Goal: Contribute content: Add original content to the website for others to see

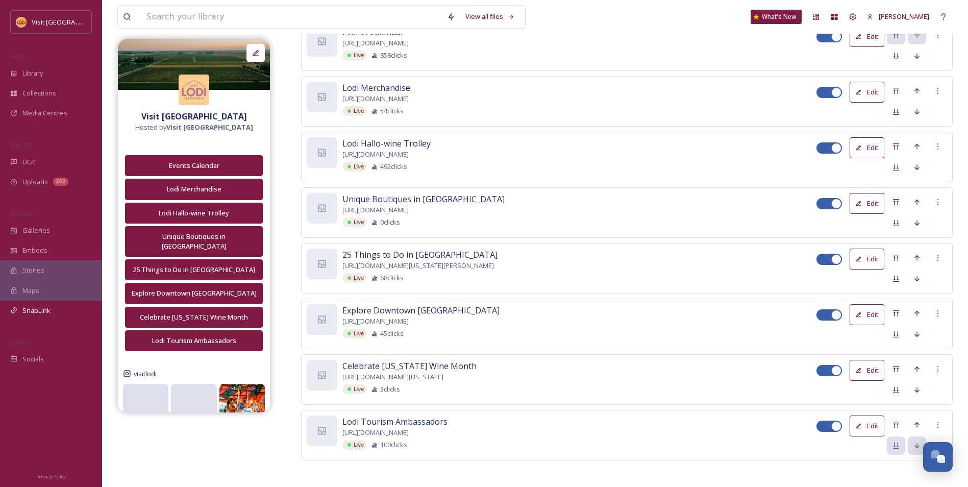
scroll to position [177, 0]
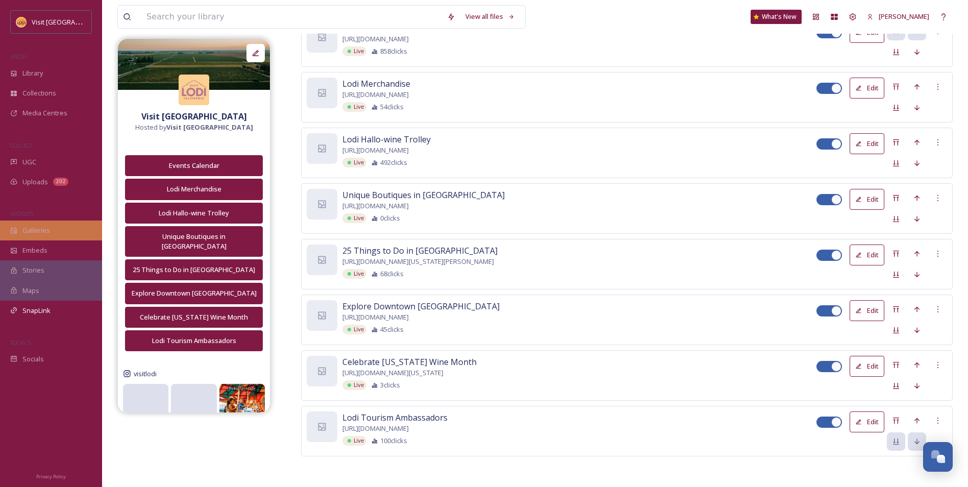
click at [52, 225] on div "Galleries" at bounding box center [51, 230] width 102 height 20
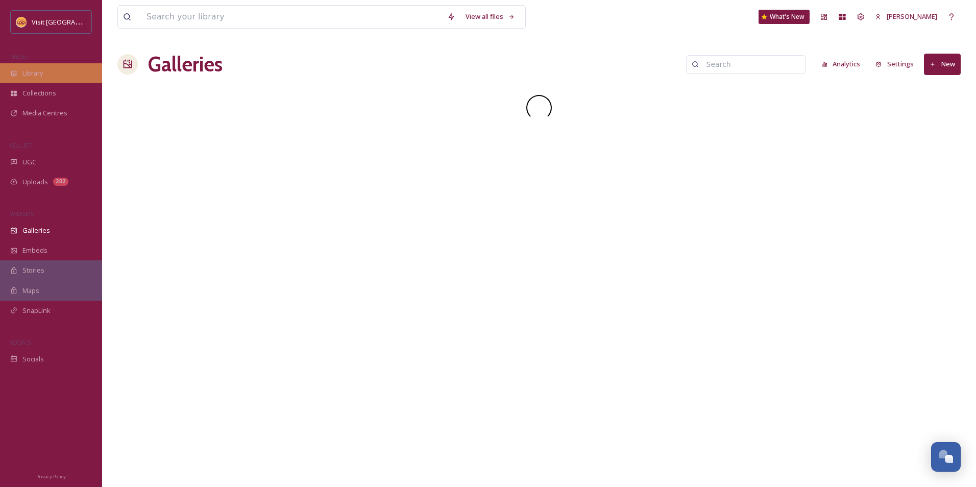
click at [44, 73] on div "Library" at bounding box center [51, 73] width 102 height 20
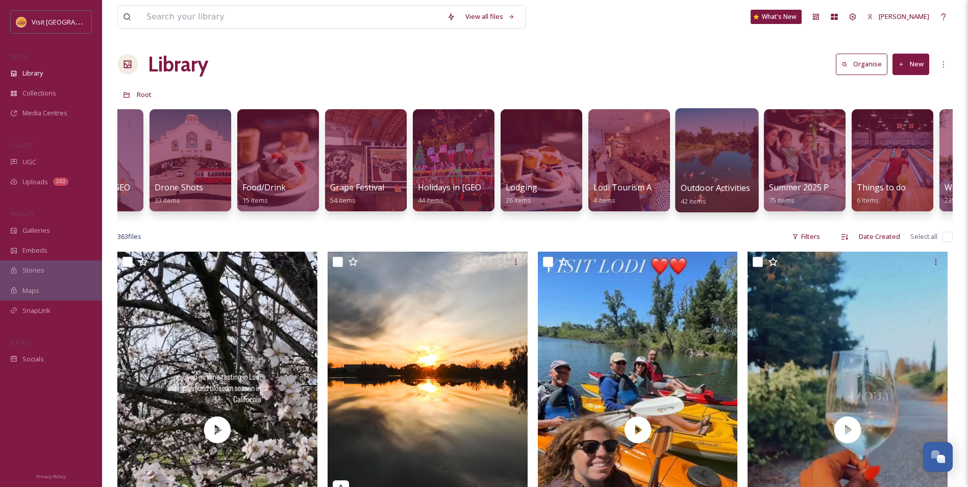
scroll to position [0, 147]
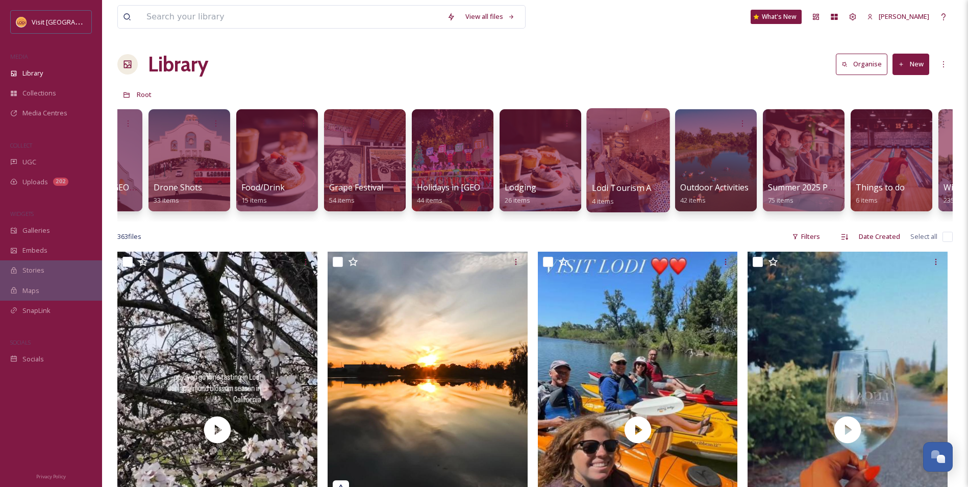
click at [627, 157] on div at bounding box center [627, 160] width 83 height 104
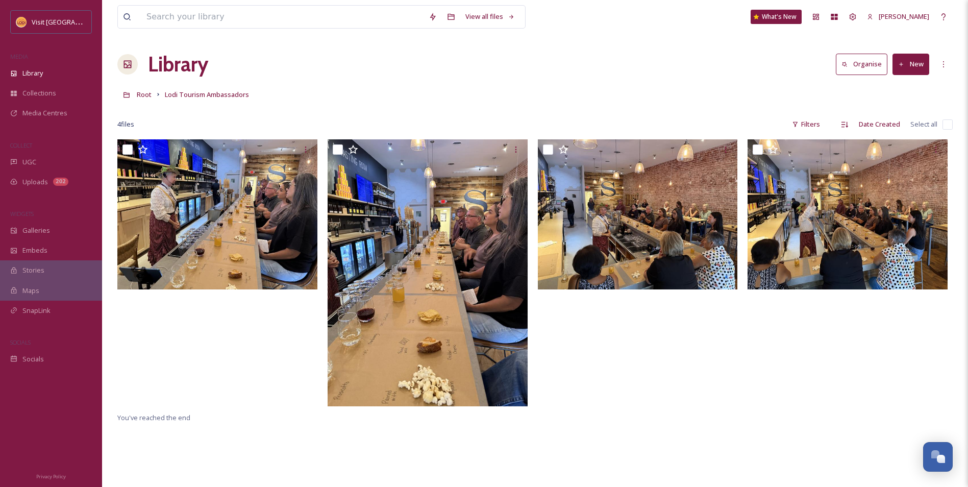
click at [907, 64] on button "New" at bounding box center [910, 64] width 37 height 21
click at [900, 87] on span "File Upload" at bounding box center [906, 88] width 34 height 10
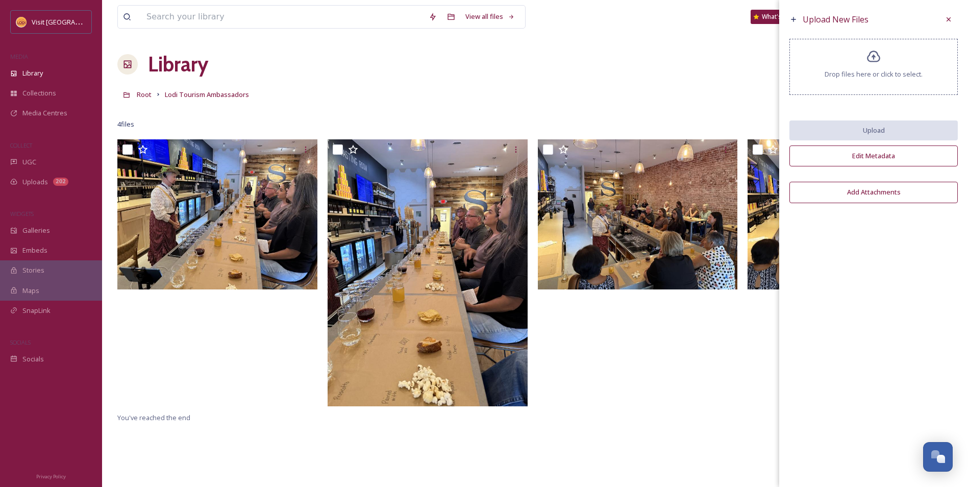
click at [846, 82] on div "Drop files here or click to select." at bounding box center [873, 67] width 168 height 56
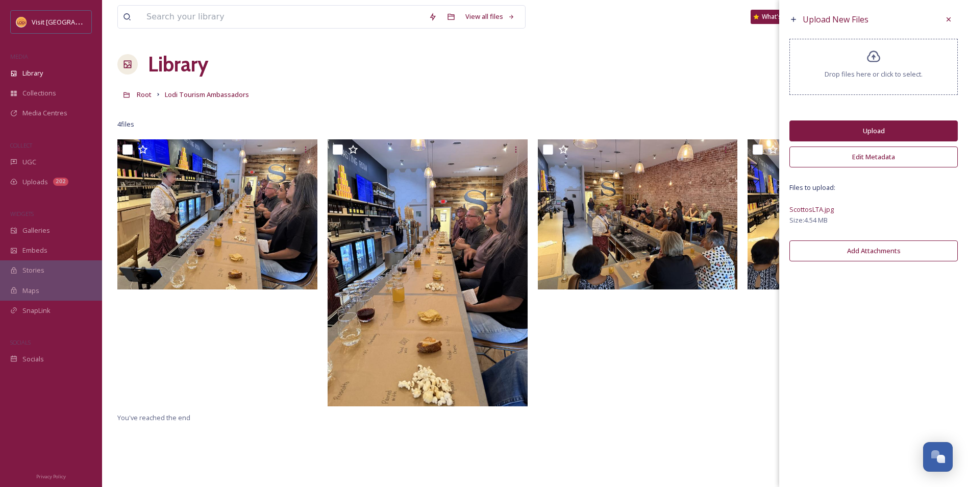
click at [851, 133] on button "Upload" at bounding box center [873, 130] width 168 height 21
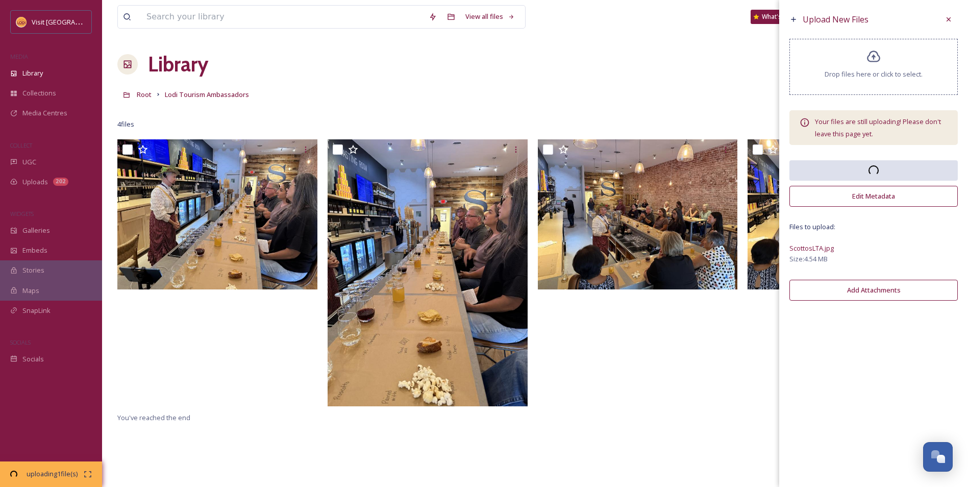
click at [859, 87] on div "Drop files here or click to select." at bounding box center [873, 67] width 168 height 56
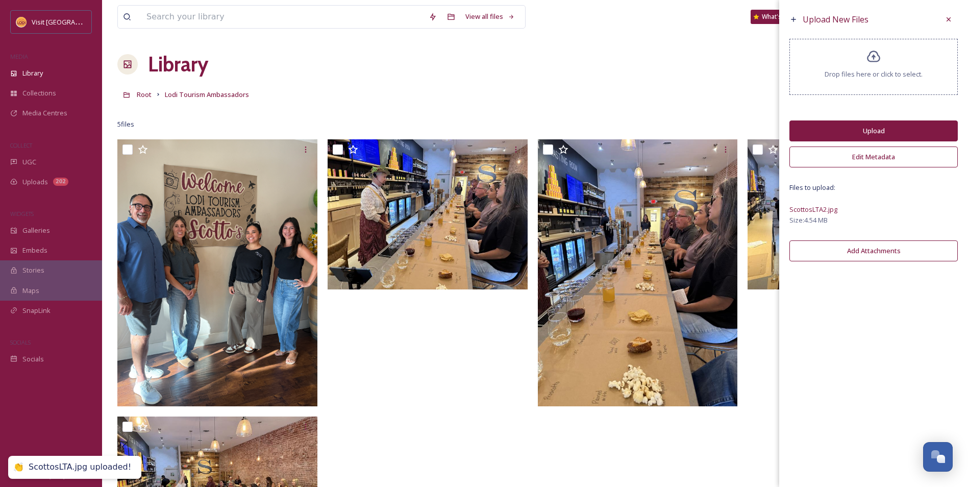
click at [908, 77] on span "Drop files here or click to select." at bounding box center [874, 74] width 98 height 10
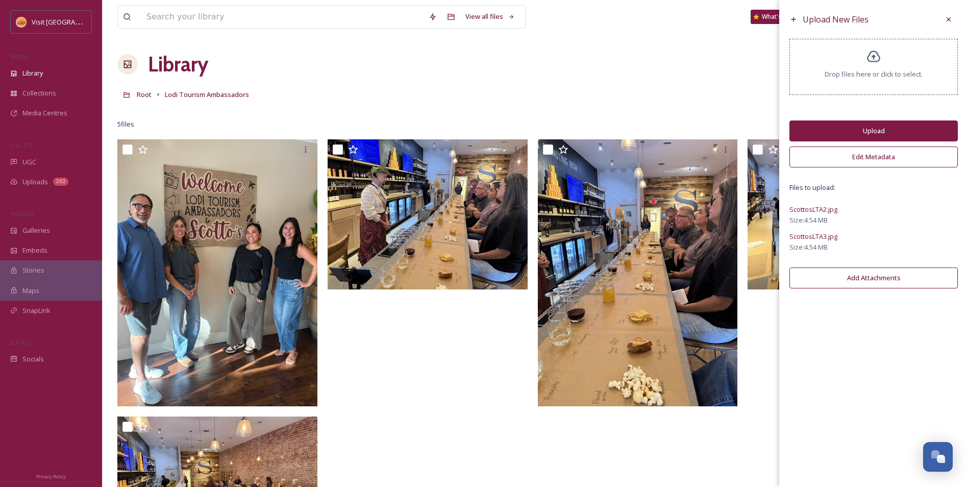
click at [884, 71] on span "Drop files here or click to select." at bounding box center [874, 74] width 98 height 10
click at [876, 83] on div "Drop files here or click to select." at bounding box center [873, 67] width 168 height 56
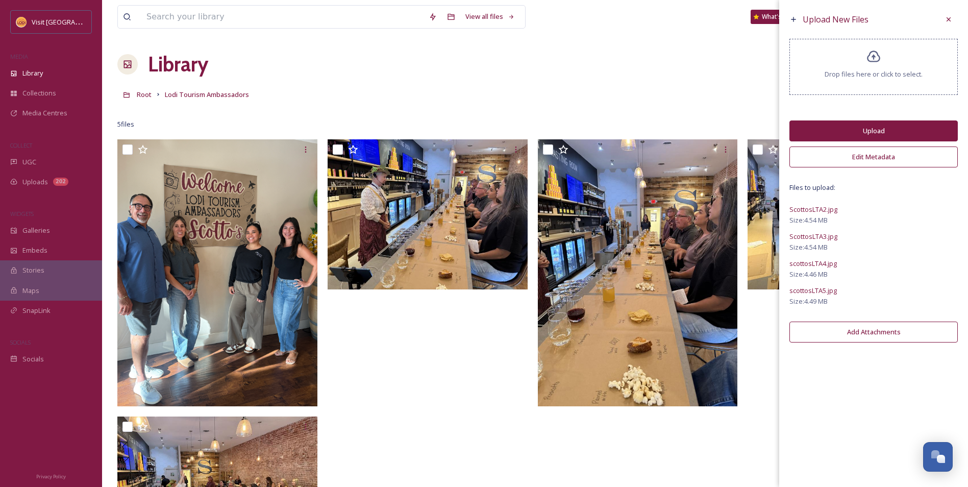
click at [845, 63] on div "Drop files here or click to select." at bounding box center [873, 67] width 168 height 56
click at [881, 77] on span "Drop files here or click to select." at bounding box center [874, 74] width 98 height 10
click at [865, 74] on span "Drop files here or click to select." at bounding box center [874, 74] width 98 height 10
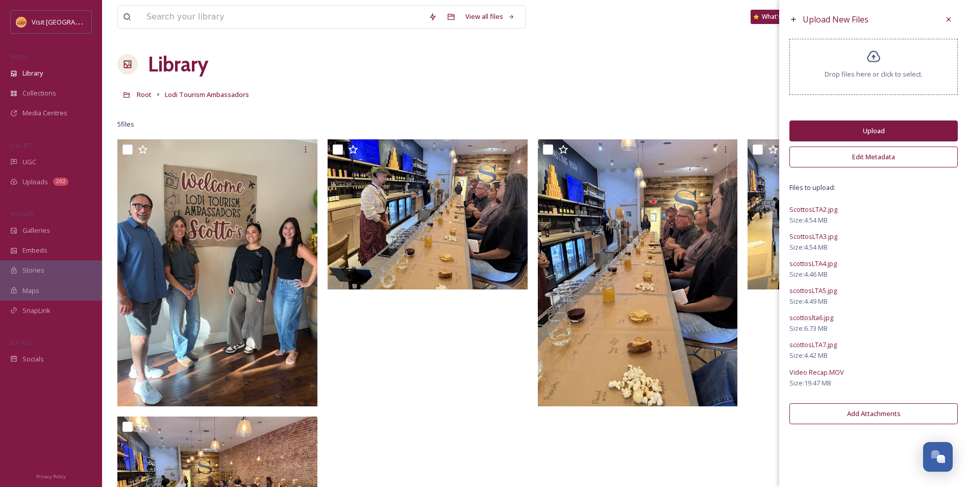
click at [857, 131] on button "Upload" at bounding box center [873, 130] width 168 height 21
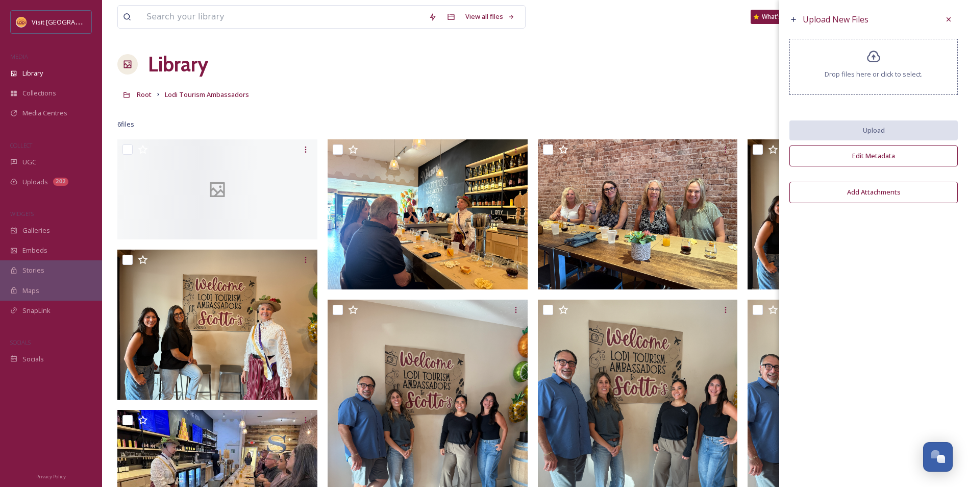
click at [909, 71] on span "Drop files here or click to select." at bounding box center [874, 74] width 98 height 10
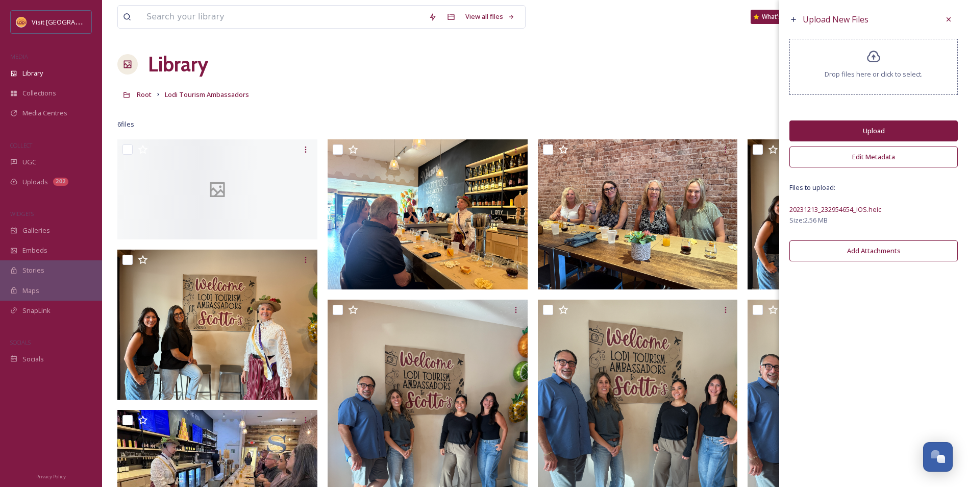
click at [826, 71] on span "Drop files here or click to select." at bounding box center [874, 74] width 98 height 10
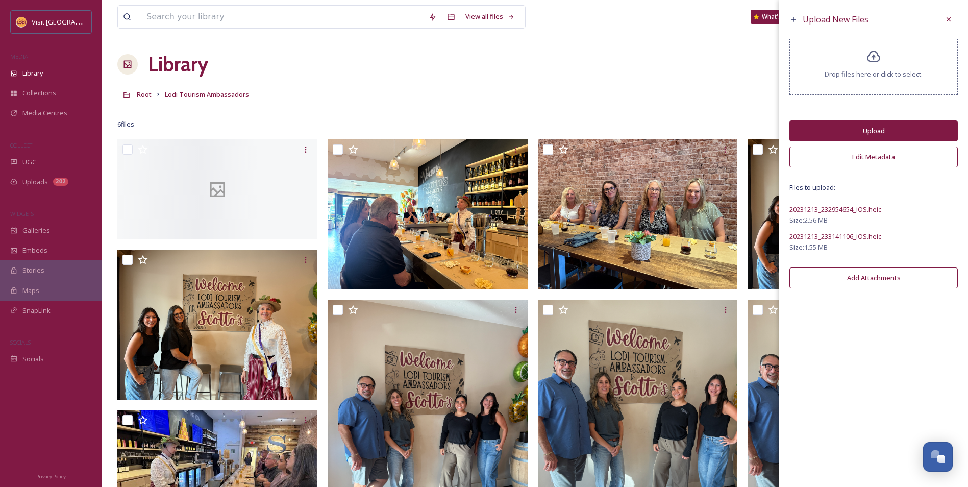
click at [856, 67] on div "Drop files here or click to select." at bounding box center [873, 67] width 168 height 56
click at [832, 68] on div "Drop files here or click to select." at bounding box center [873, 67] width 168 height 56
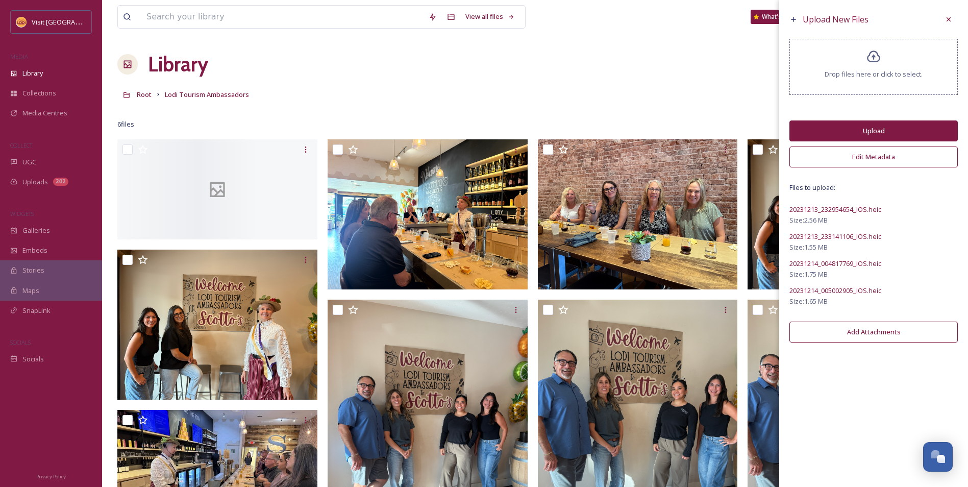
click at [820, 72] on div "Drop files here or click to select." at bounding box center [873, 67] width 168 height 56
click at [852, 73] on span "Drop files here or click to select." at bounding box center [874, 74] width 98 height 10
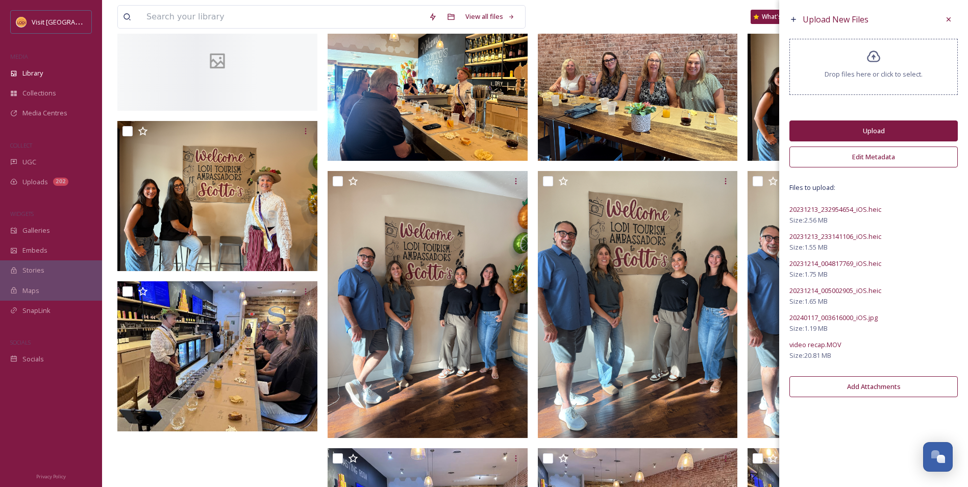
scroll to position [170, 0]
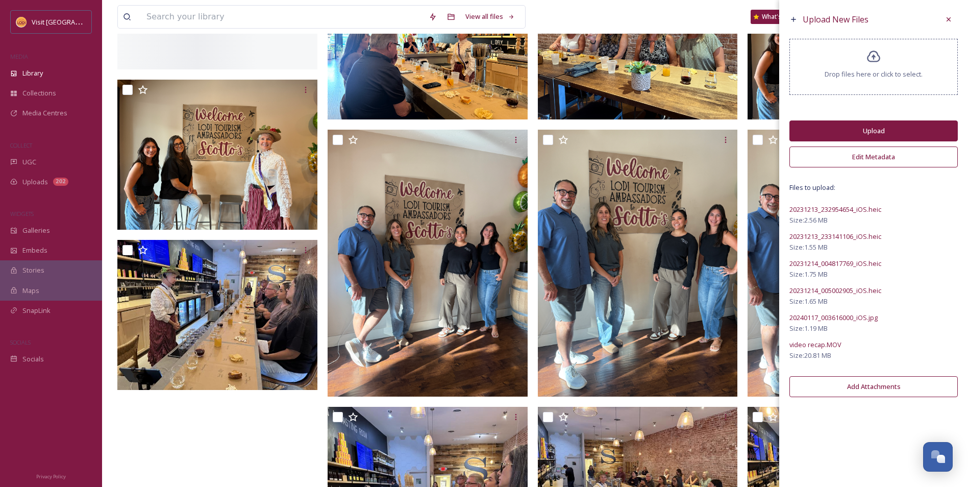
click at [854, 137] on button "Upload" at bounding box center [873, 130] width 168 height 21
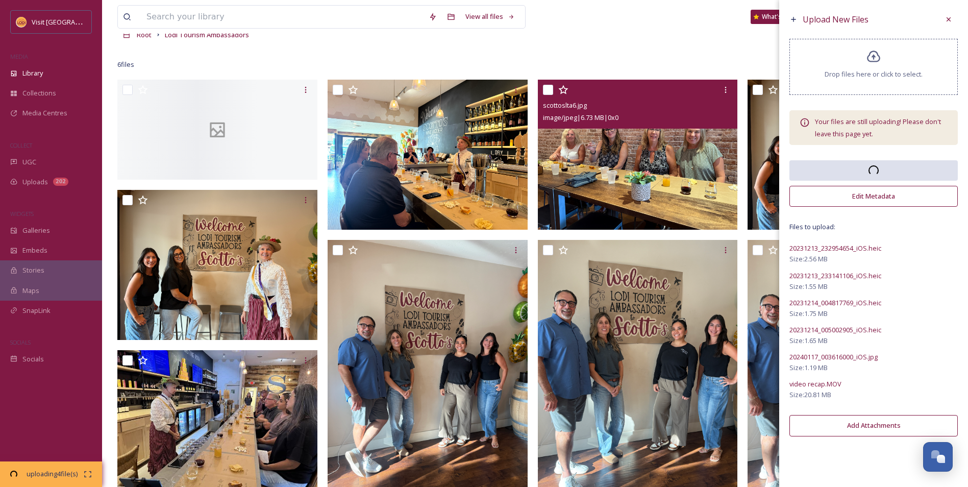
scroll to position [119, 0]
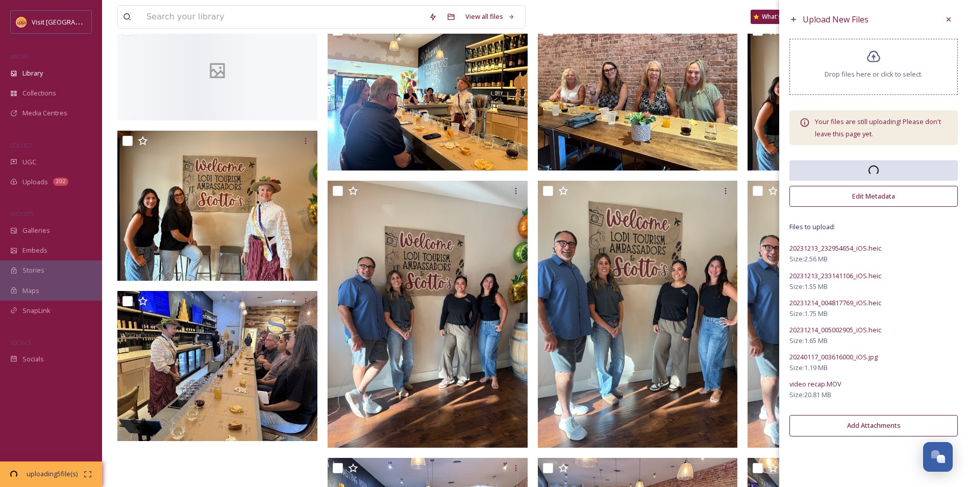
click at [865, 73] on span "Drop files here or click to select." at bounding box center [874, 74] width 98 height 10
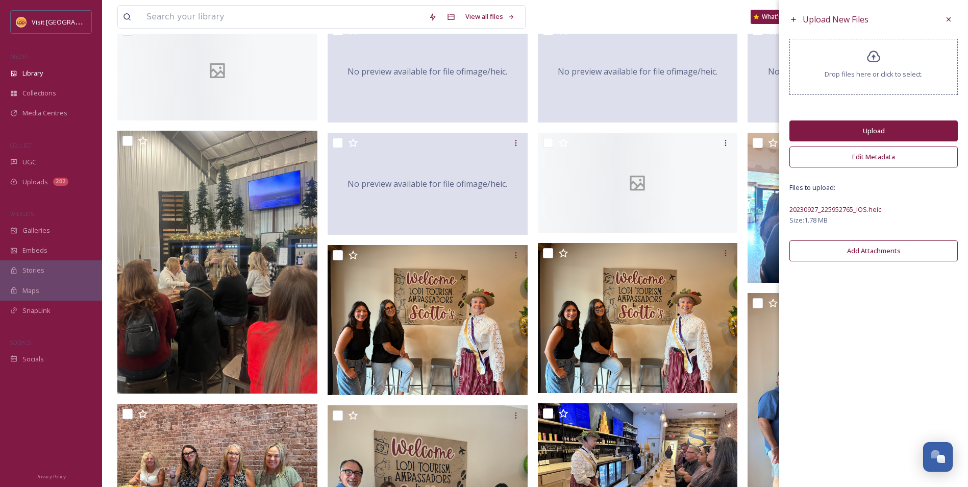
click at [865, 65] on div "Drop files here or click to select." at bounding box center [873, 67] width 168 height 56
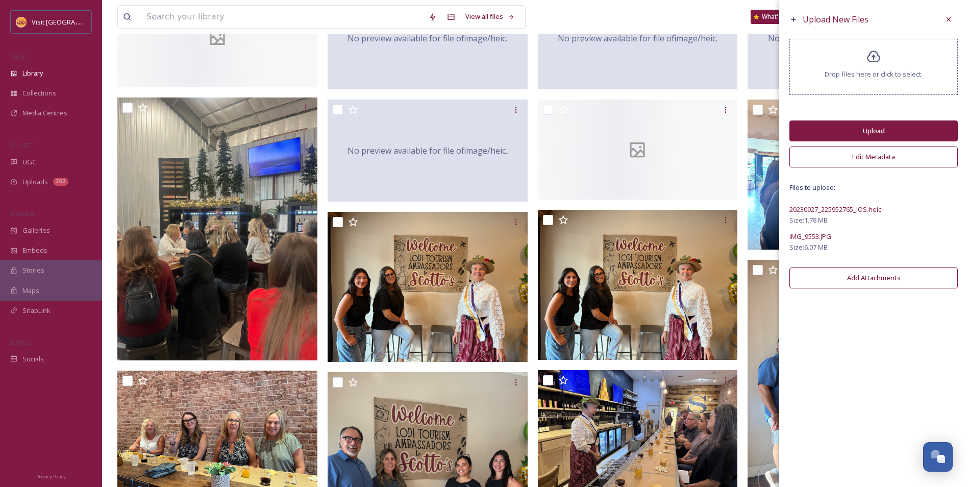
scroll to position [153, 0]
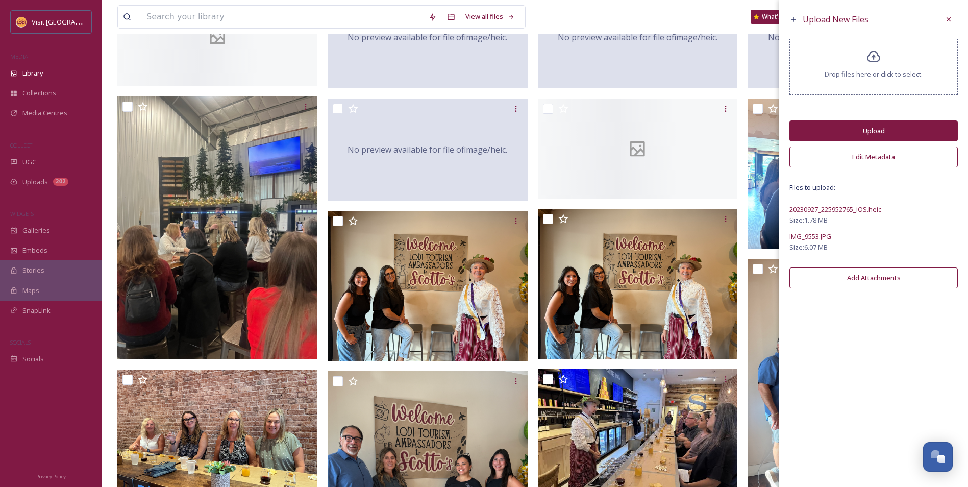
click at [861, 138] on button "Upload" at bounding box center [873, 130] width 168 height 21
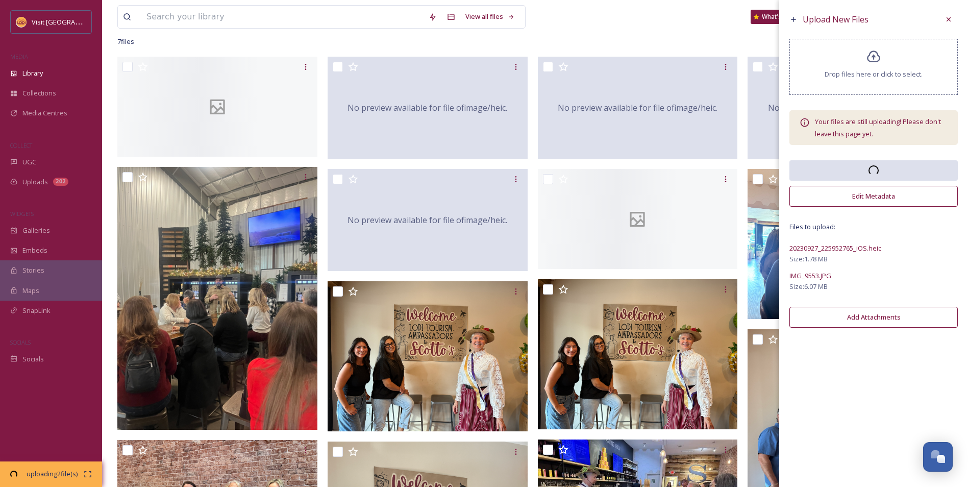
scroll to position [0, 0]
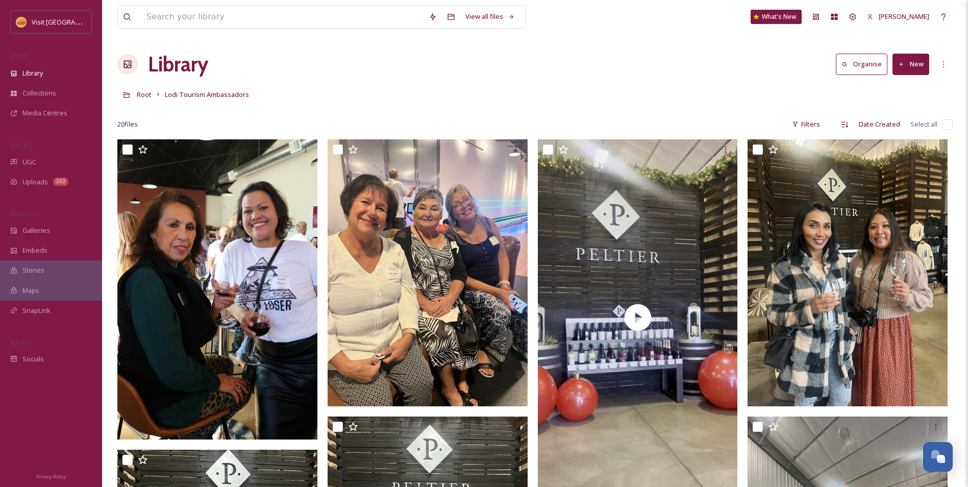
click at [911, 63] on button "New" at bounding box center [910, 64] width 37 height 21
click at [896, 91] on span "File Upload" at bounding box center [906, 88] width 34 height 10
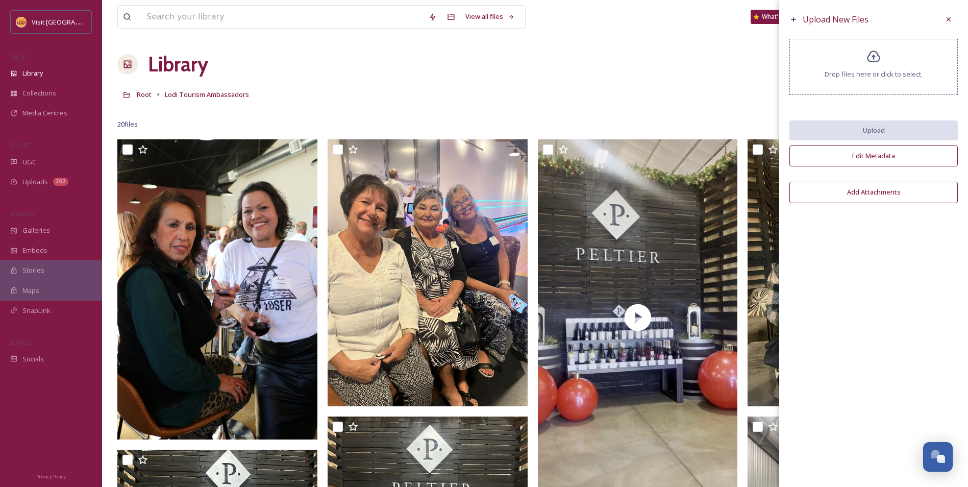
click at [900, 86] on div "Drop files here or click to select." at bounding box center [873, 67] width 168 height 56
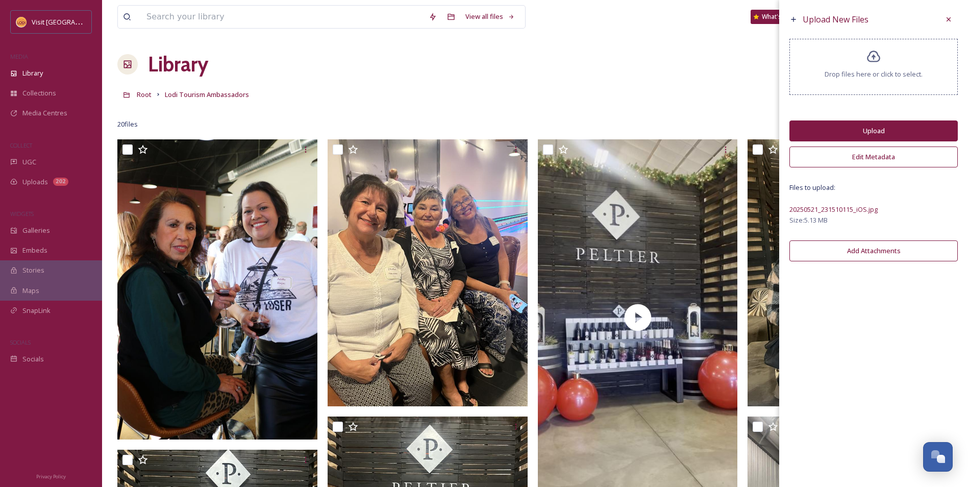
click at [851, 63] on div "Drop files here or click to select." at bounding box center [873, 67] width 168 height 56
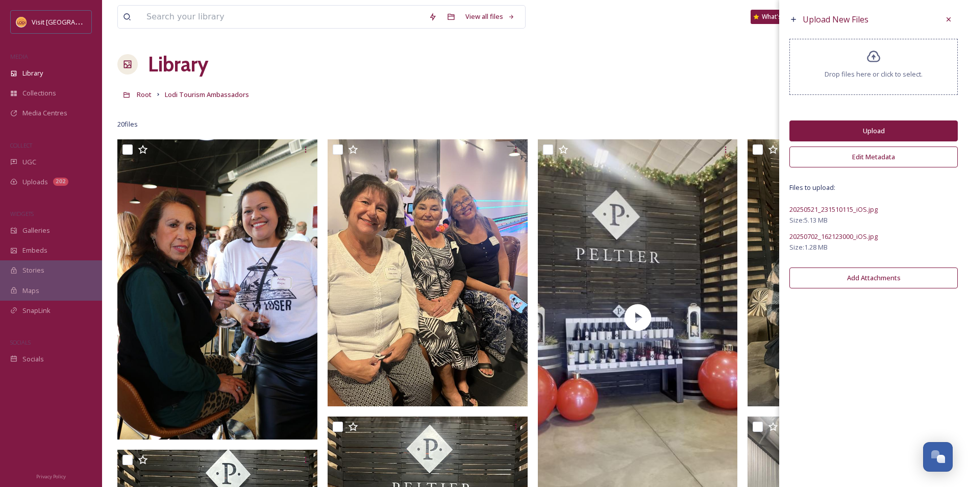
click at [904, 54] on div "Drop files here or click to select." at bounding box center [873, 67] width 168 height 56
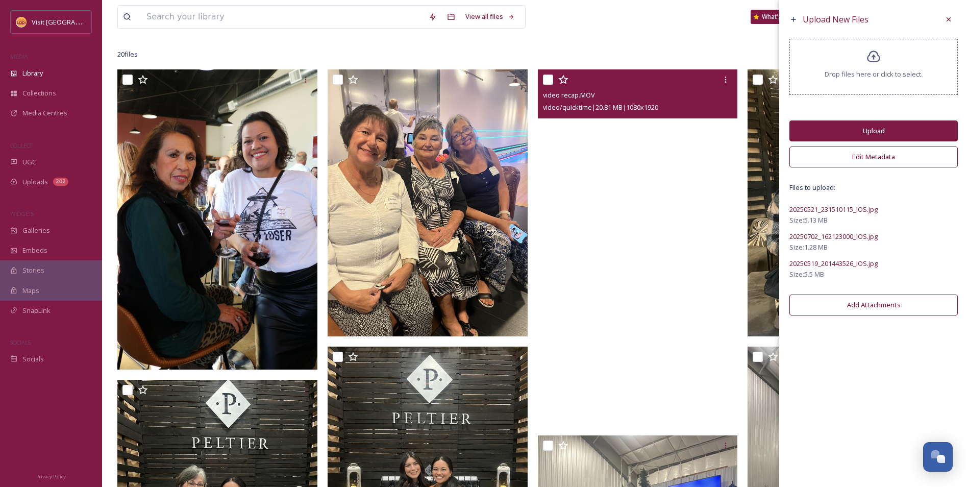
scroll to position [66, 0]
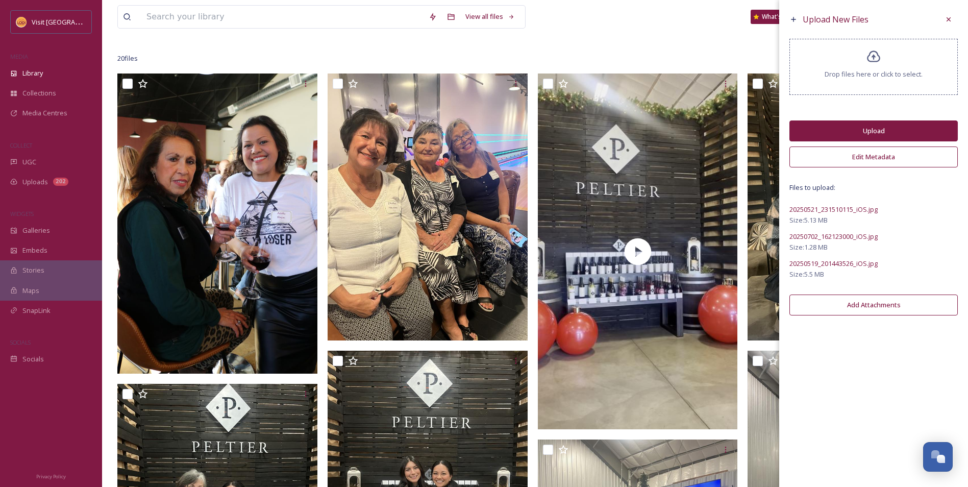
click at [656, 40] on div at bounding box center [534, 43] width 835 height 10
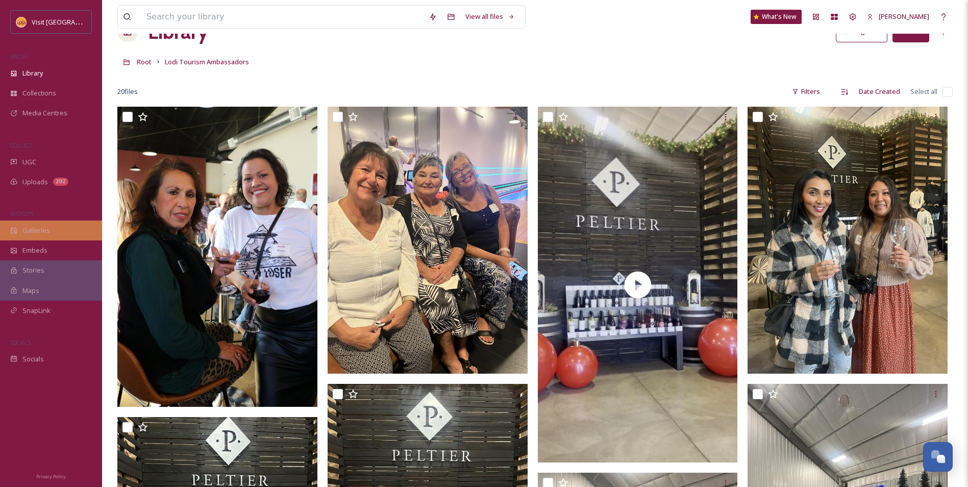
scroll to position [15, 0]
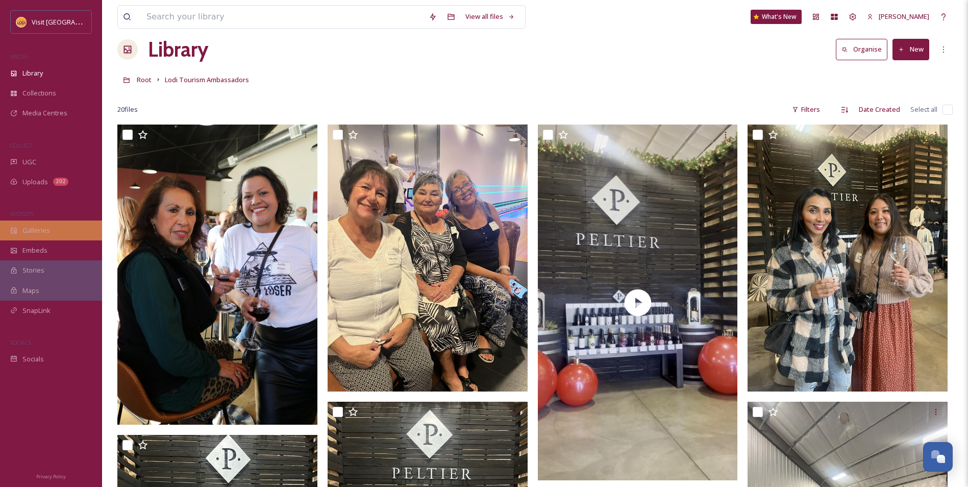
click at [44, 236] on div "Galleries" at bounding box center [51, 230] width 102 height 20
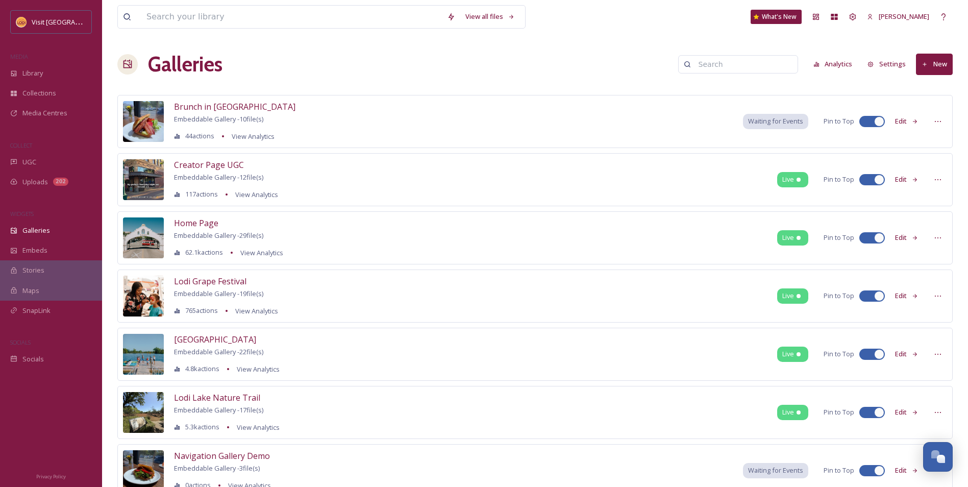
click at [939, 60] on button "New" at bounding box center [934, 64] width 37 height 21
click at [934, 88] on span "Gallery" at bounding box center [936, 88] width 21 height 10
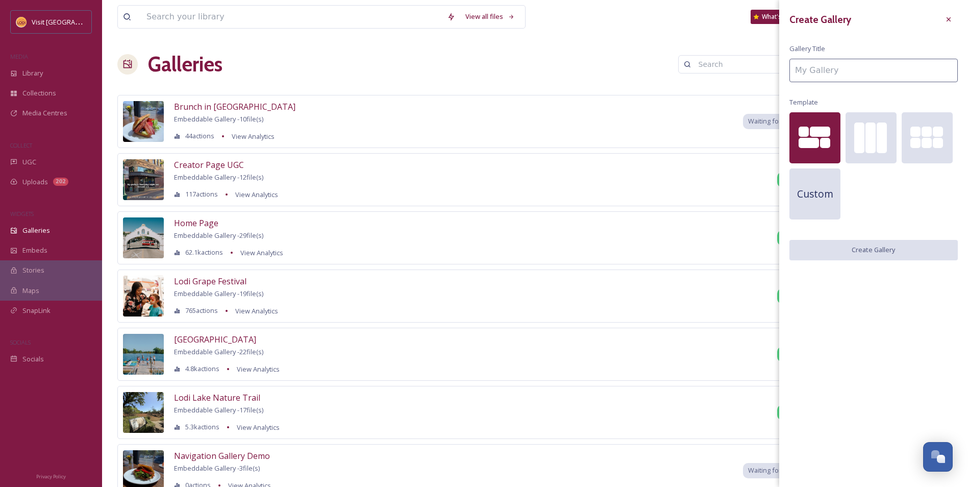
click at [812, 146] on div at bounding box center [809, 143] width 20 height 10
click at [850, 73] on input at bounding box center [873, 70] width 168 height 23
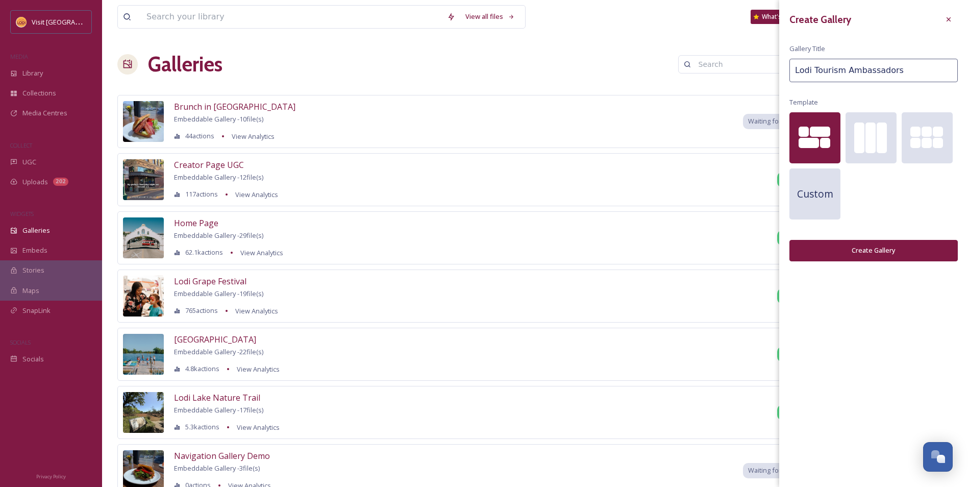
type input "Lodi Tourism Ambassadors"
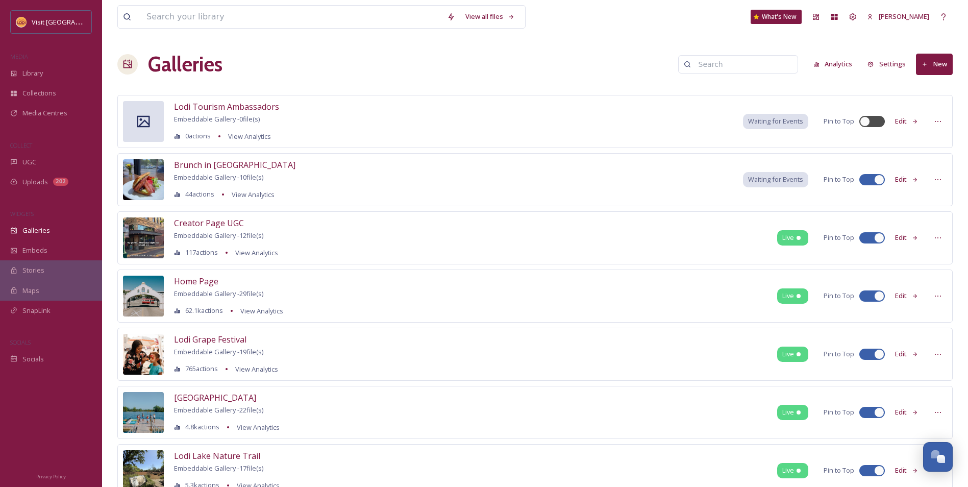
click at [901, 125] on button "Edit" at bounding box center [907, 121] width 34 height 20
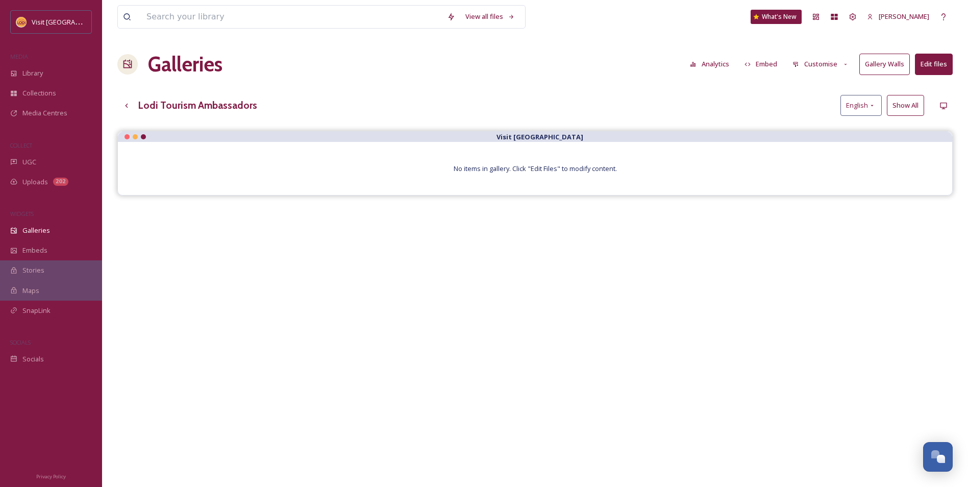
click at [929, 64] on button "Edit files" at bounding box center [934, 64] width 38 height 21
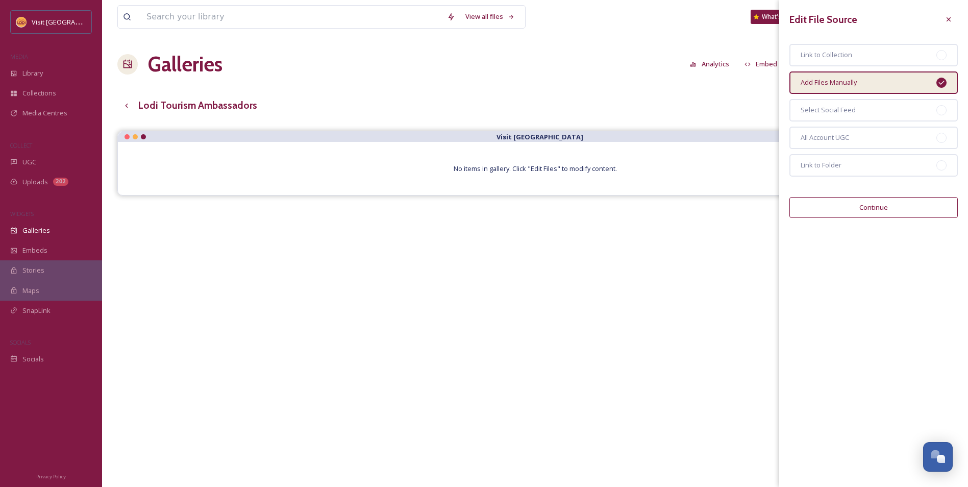
click at [874, 85] on div "Add Files Manually" at bounding box center [873, 82] width 168 height 22
click at [865, 202] on button "Continue" at bounding box center [873, 207] width 168 height 21
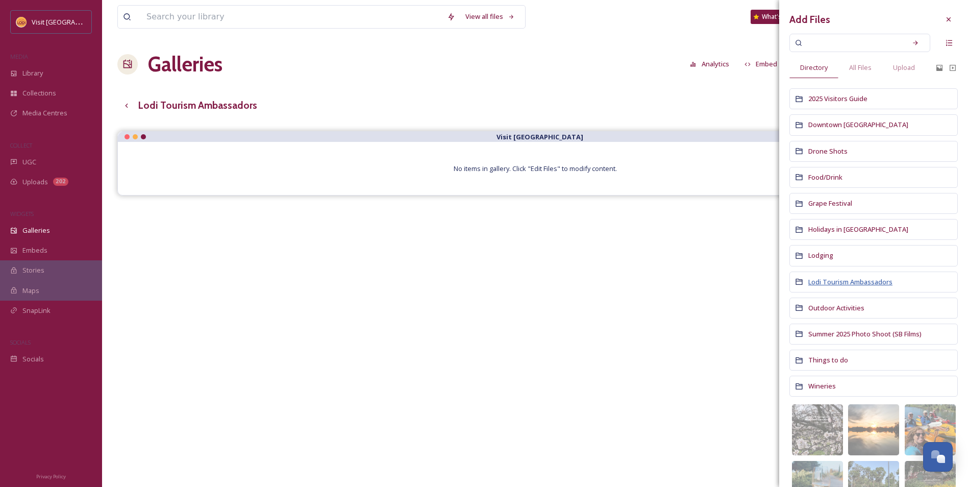
click at [858, 283] on span "Lodi Tourism Ambassadors" at bounding box center [850, 281] width 84 height 9
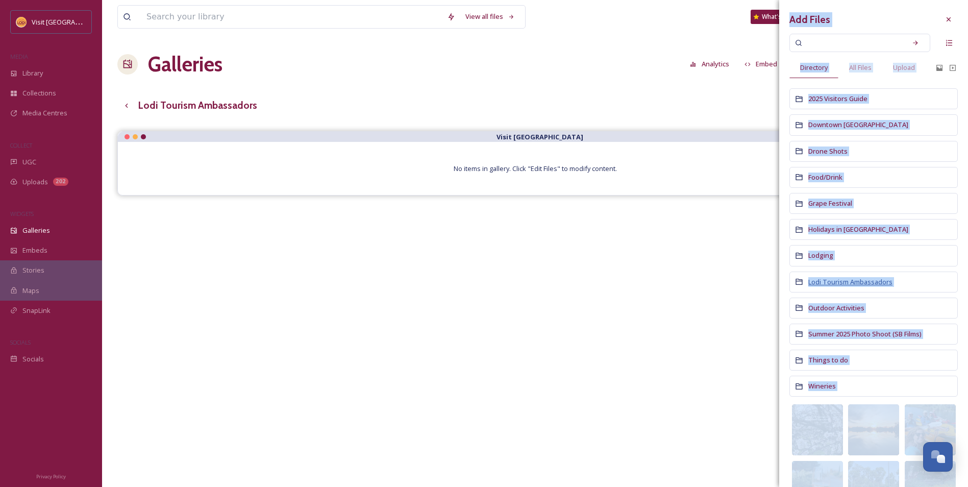
click at [858, 283] on div "Add Files Directory All Files Upload 2025 Visitors Guide Downtown Lodi Drone Sh…" at bounding box center [873, 243] width 189 height 487
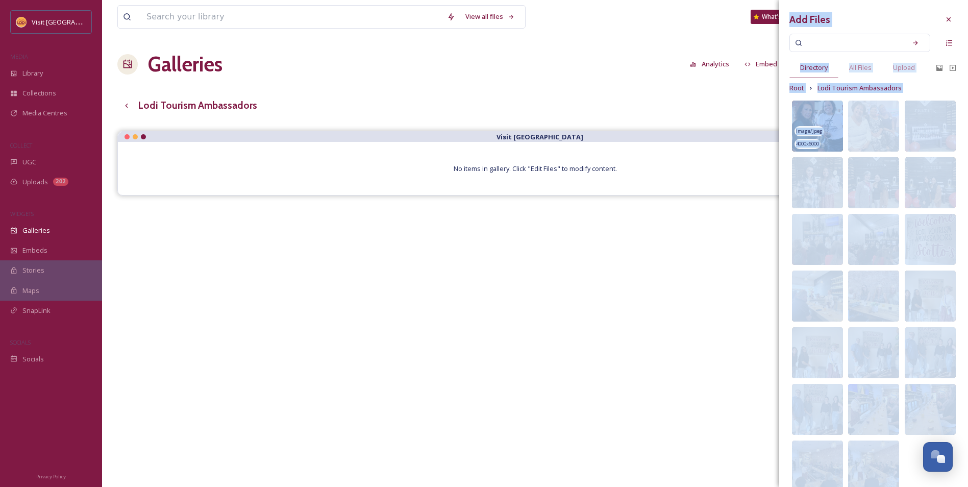
click at [815, 113] on img at bounding box center [817, 126] width 51 height 51
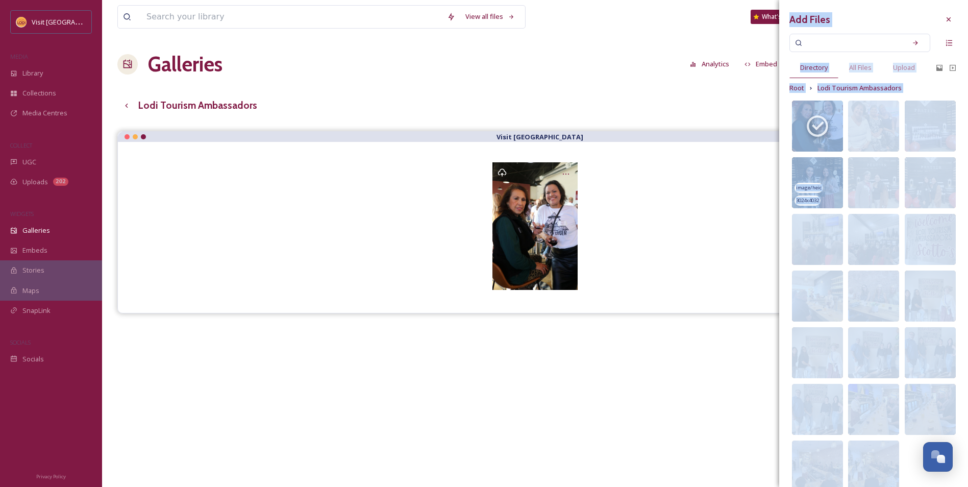
click at [824, 174] on img at bounding box center [817, 182] width 51 height 51
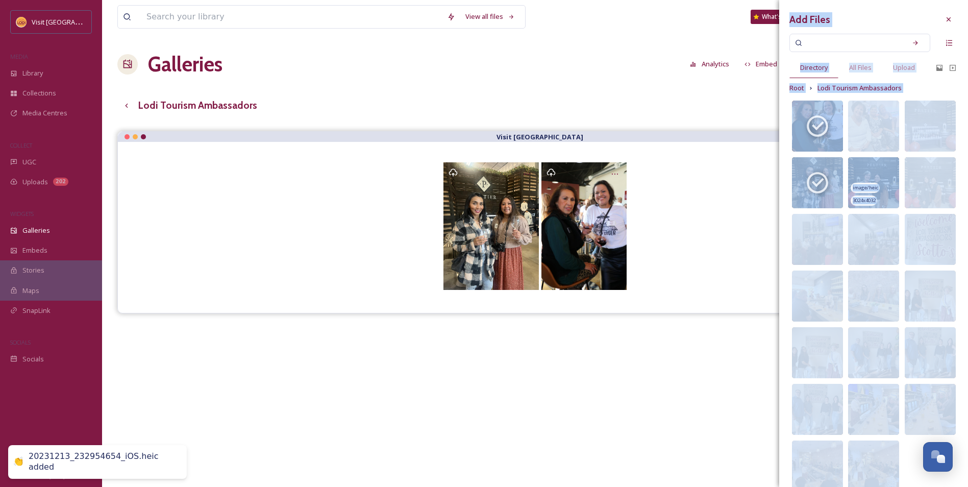
click at [883, 173] on img at bounding box center [873, 182] width 51 height 51
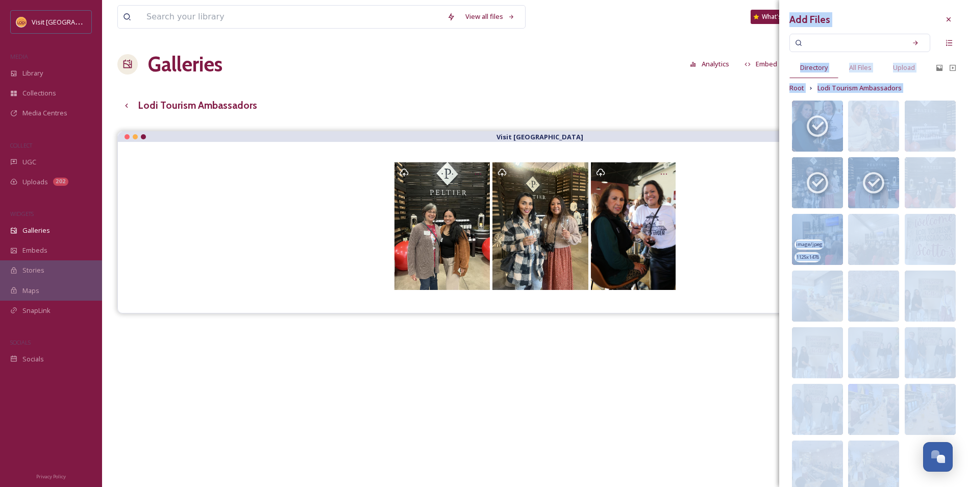
click at [821, 222] on img at bounding box center [817, 239] width 51 height 51
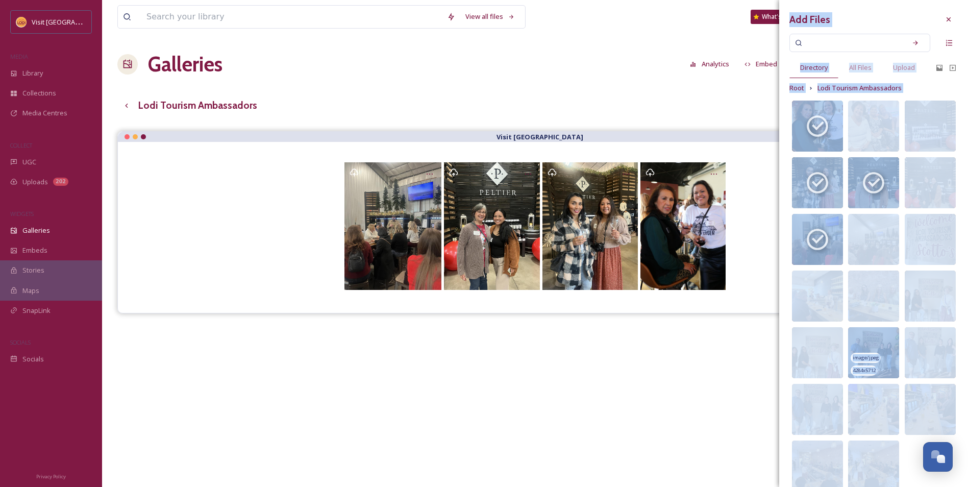
click at [885, 356] on img at bounding box center [873, 352] width 51 height 51
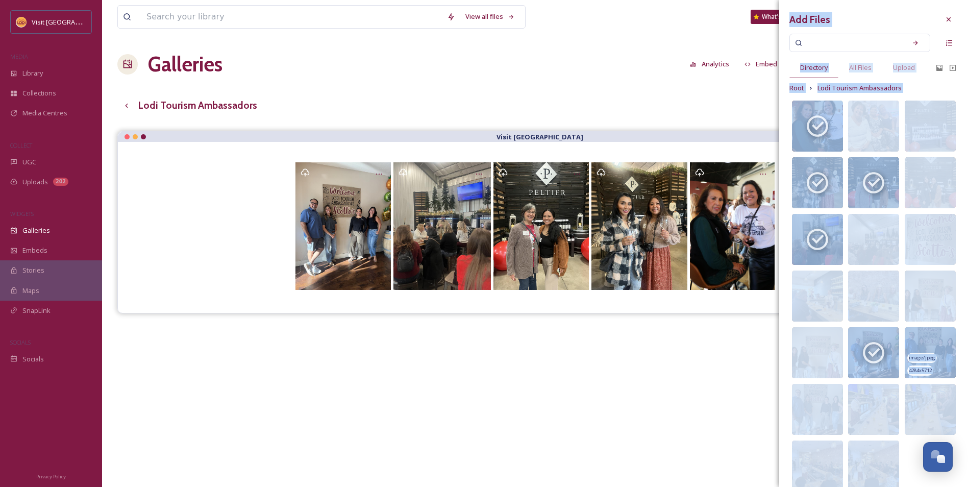
click at [942, 348] on img at bounding box center [930, 352] width 51 height 51
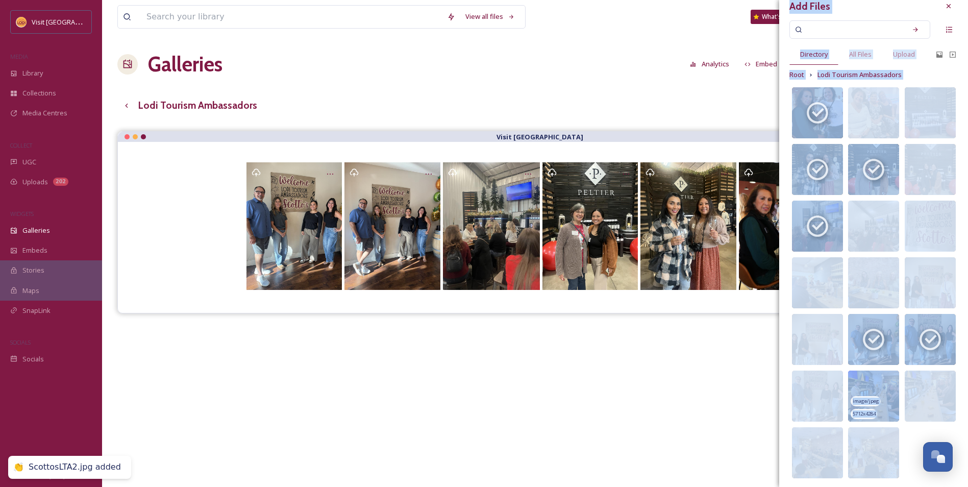
scroll to position [17, 0]
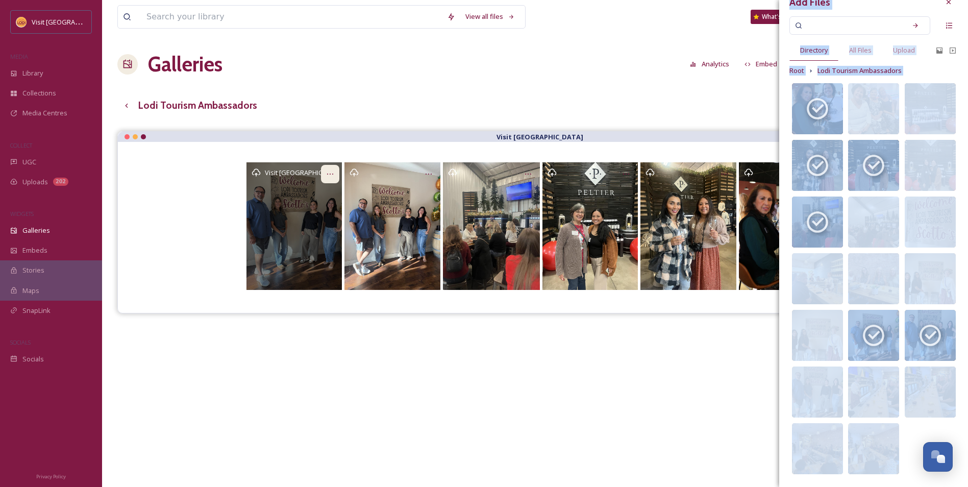
click at [327, 175] on icon at bounding box center [330, 174] width 8 height 8
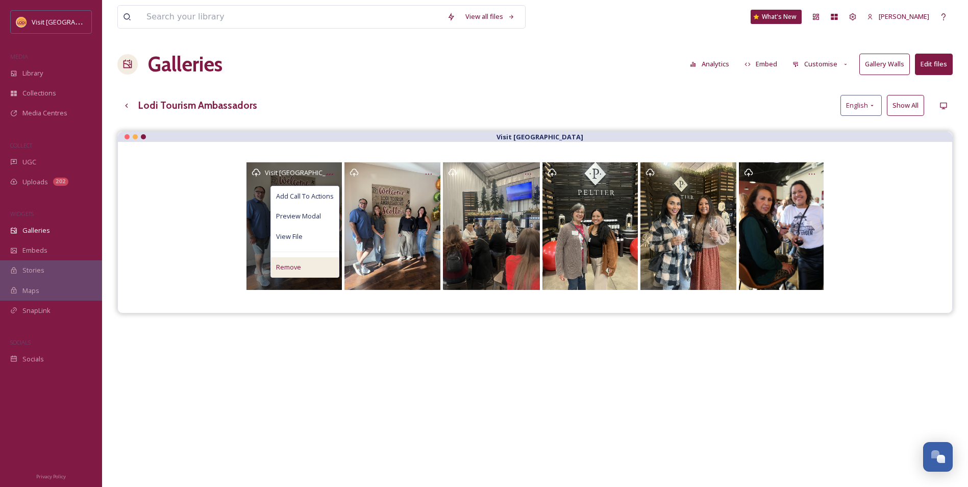
click at [302, 264] on div "Remove" at bounding box center [305, 267] width 68 height 20
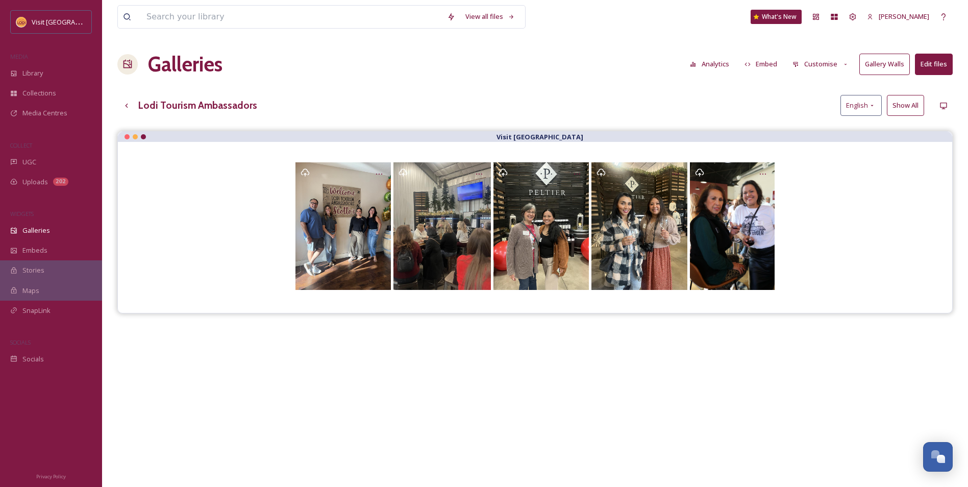
click at [934, 72] on button "Edit files" at bounding box center [934, 64] width 38 height 21
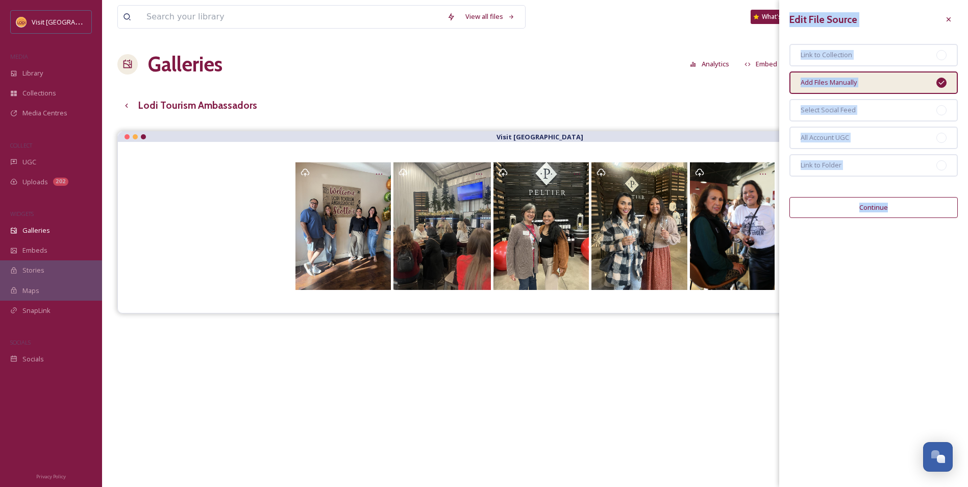
click at [899, 202] on button "Continue" at bounding box center [873, 207] width 168 height 21
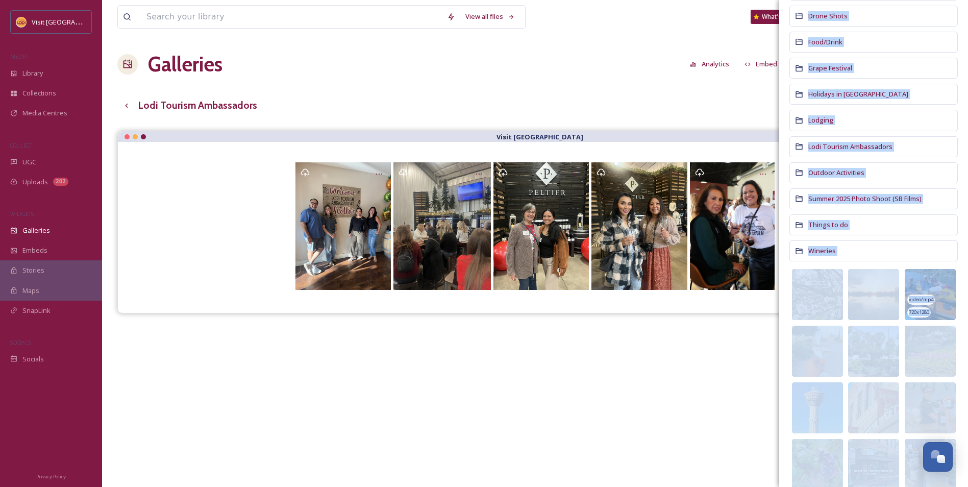
scroll to position [153, 0]
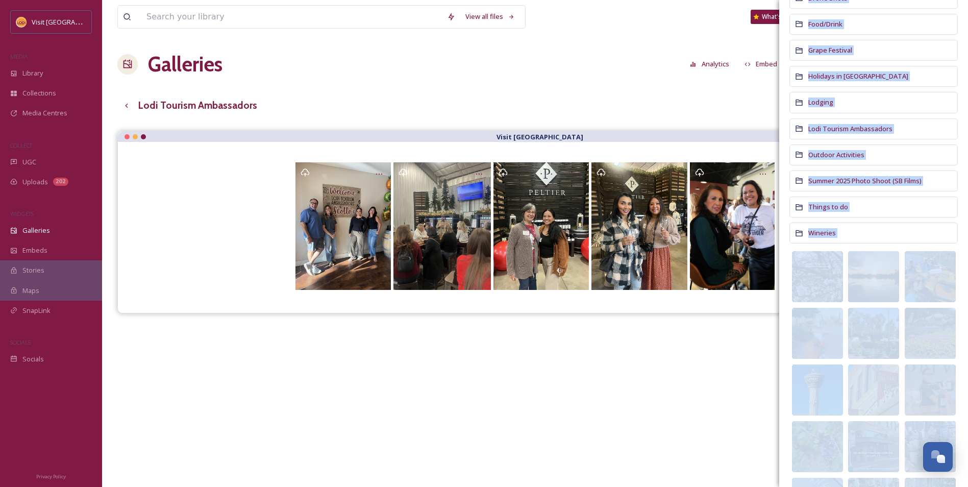
click at [789, 346] on div "Add Files Directory All Files Upload 2025 Visitors Guide Downtown Lodi Drone Sh…" at bounding box center [873, 261] width 189 height 828
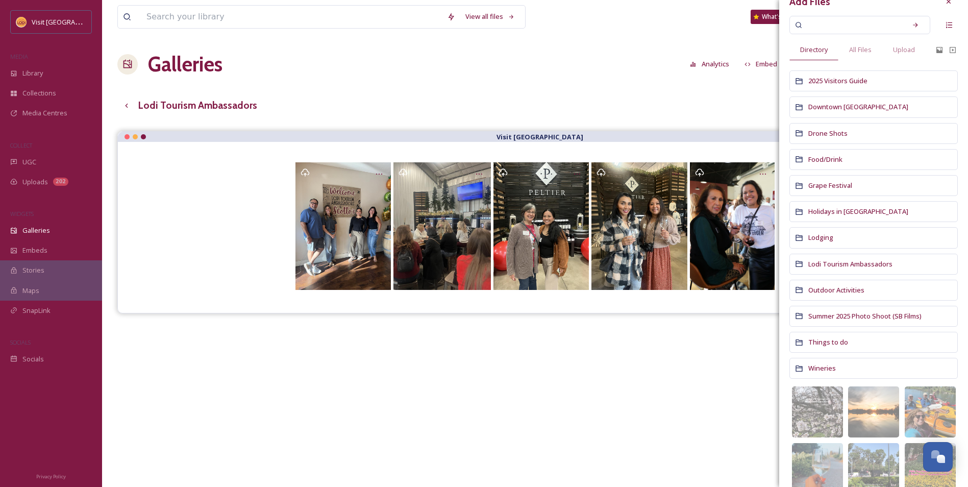
scroll to position [0, 0]
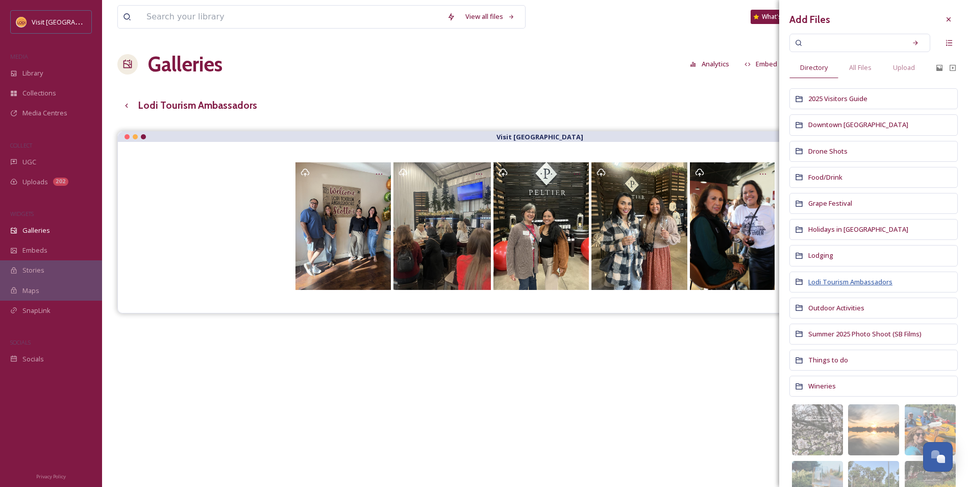
click at [857, 285] on span "Lodi Tourism Ambassadors" at bounding box center [850, 281] width 84 height 9
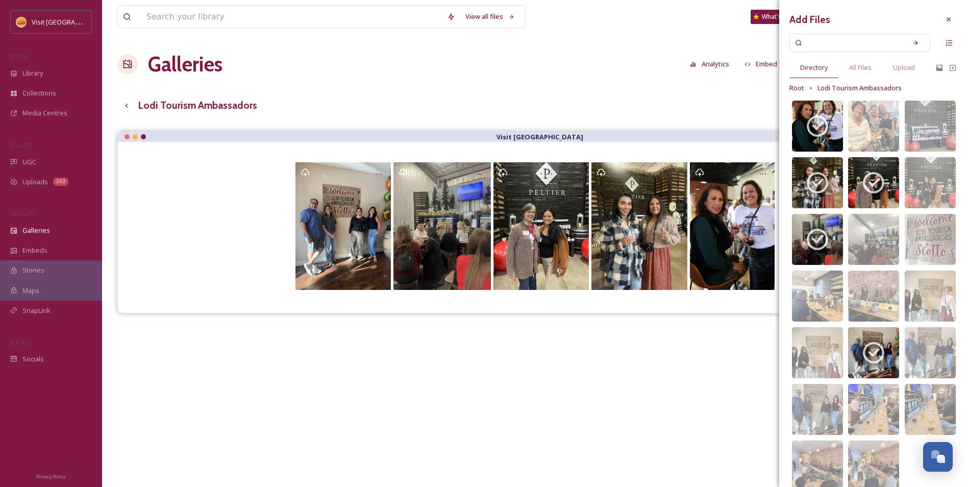
scroll to position [17, 0]
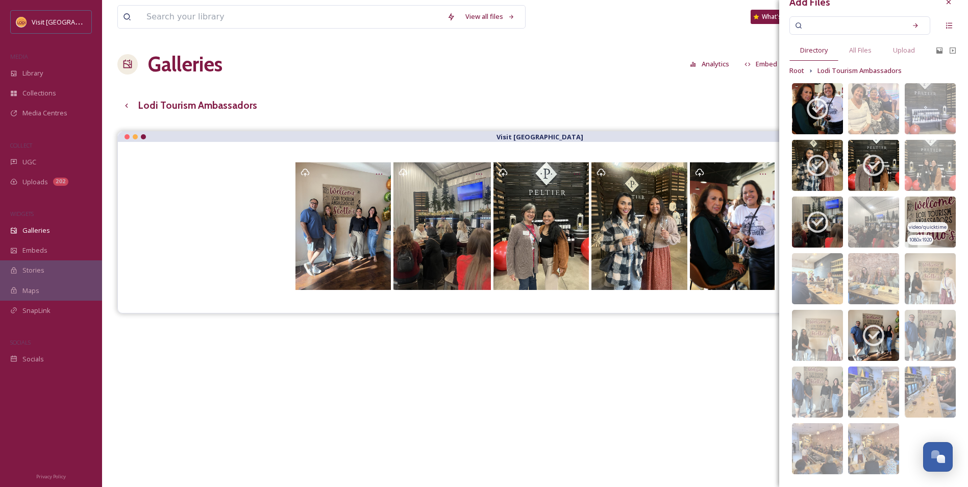
click at [934, 210] on img at bounding box center [930, 221] width 51 height 51
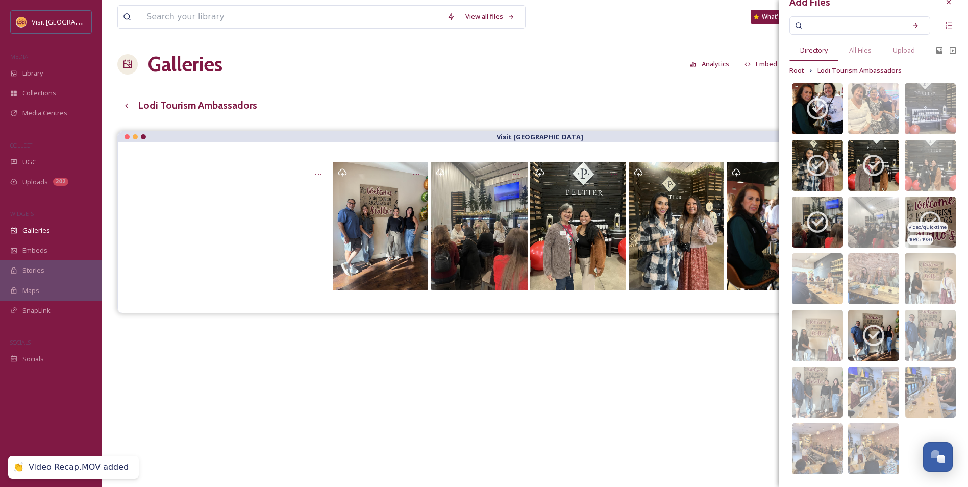
scroll to position [0, 0]
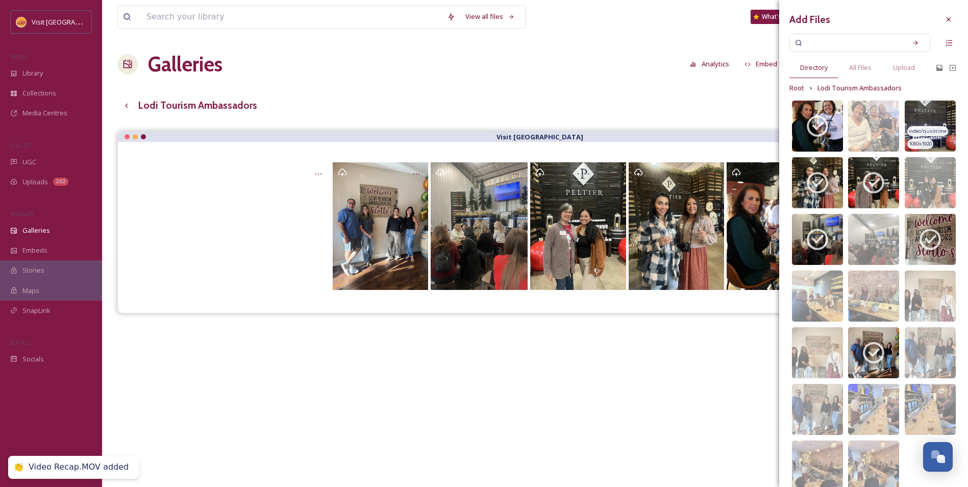
click at [924, 117] on img at bounding box center [930, 126] width 51 height 51
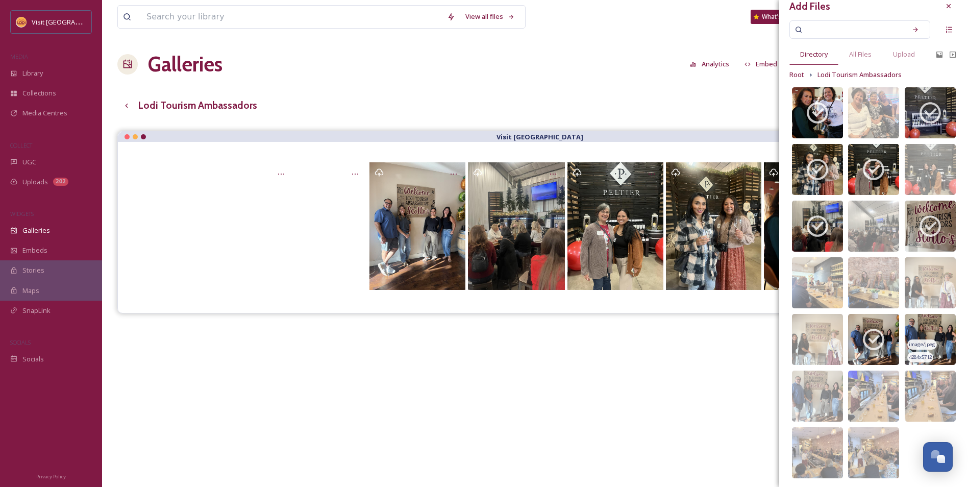
scroll to position [17, 0]
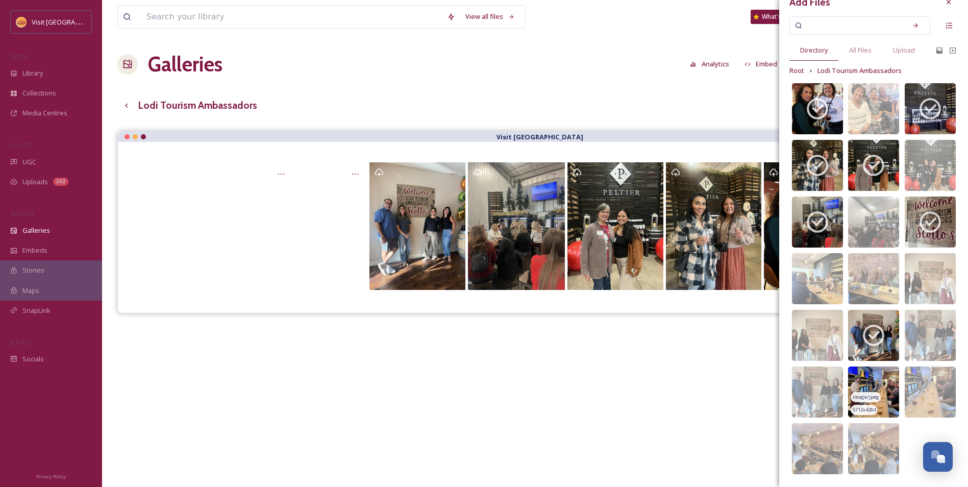
click at [869, 383] on img at bounding box center [873, 391] width 51 height 51
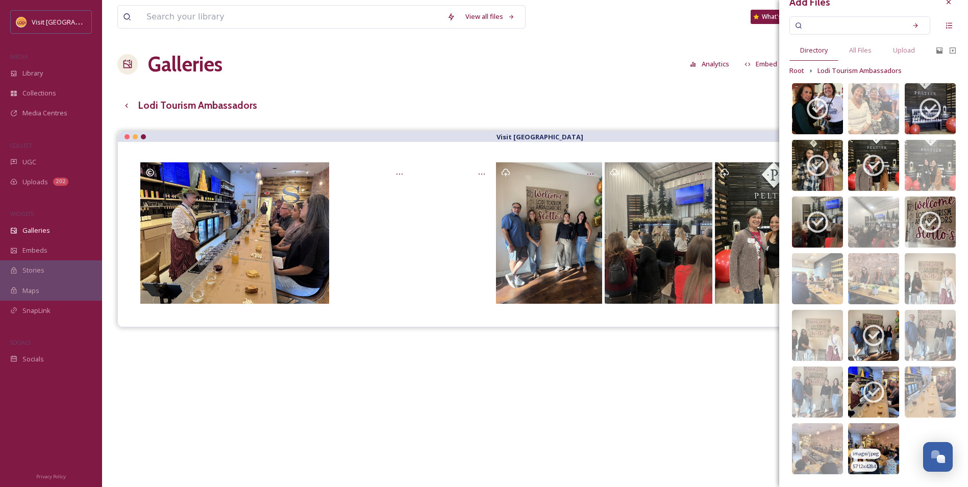
click at [878, 440] on img at bounding box center [873, 448] width 51 height 51
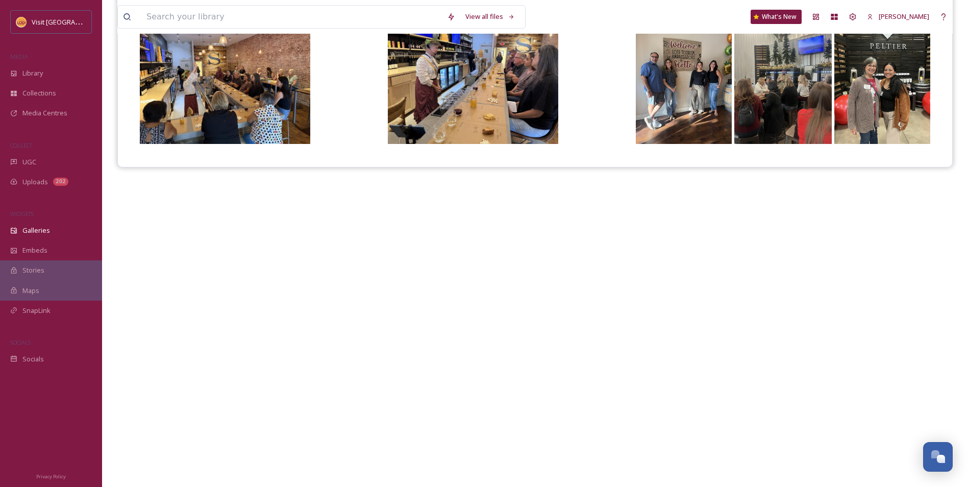
scroll to position [0, 0]
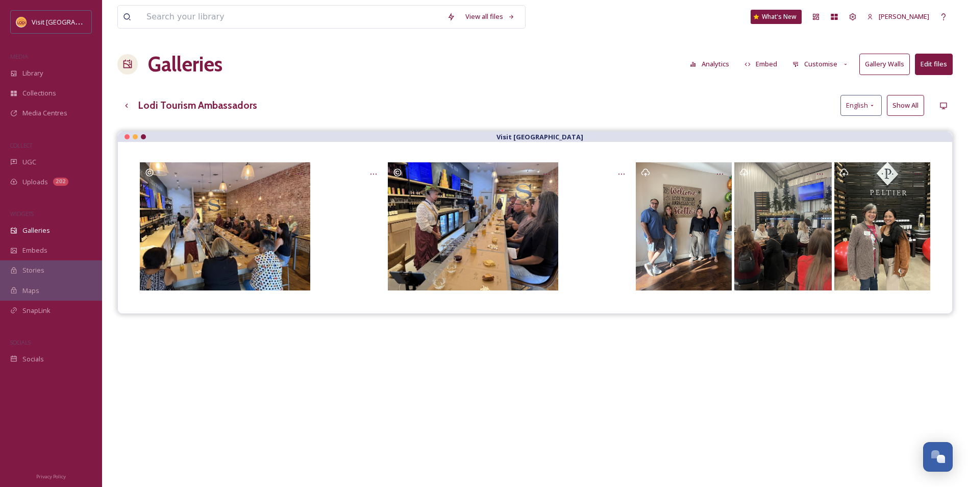
click at [924, 64] on button "Edit files" at bounding box center [934, 64] width 38 height 21
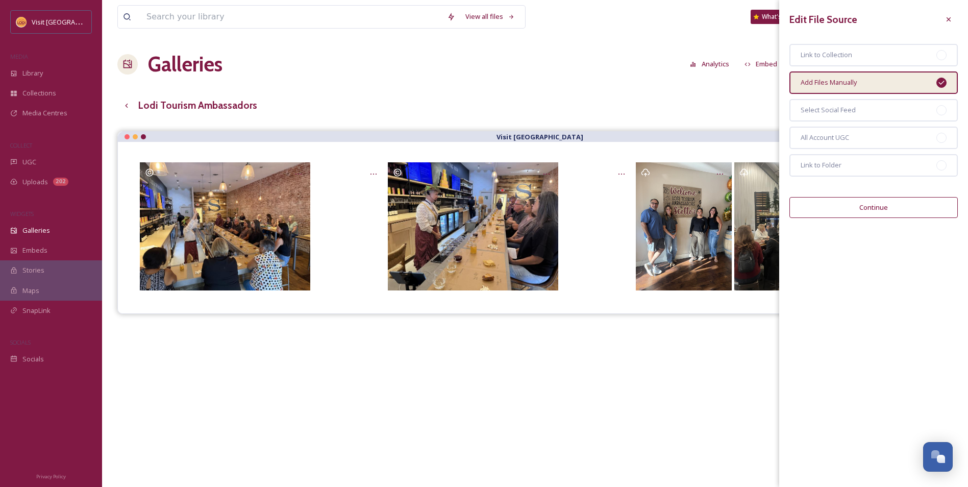
click at [549, 78] on div "Galleries Analytics Embed Customise Gallery Walls Edit files" at bounding box center [534, 64] width 835 height 31
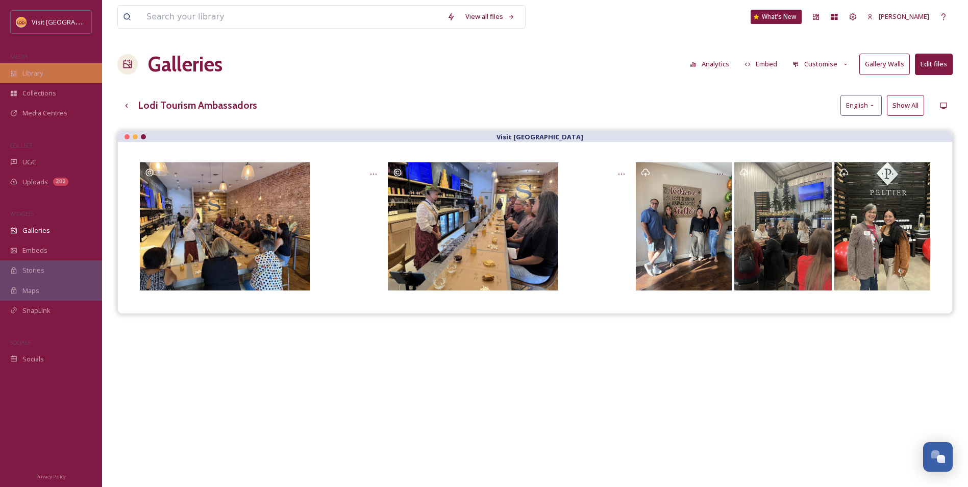
click at [74, 73] on div "Library" at bounding box center [51, 73] width 102 height 20
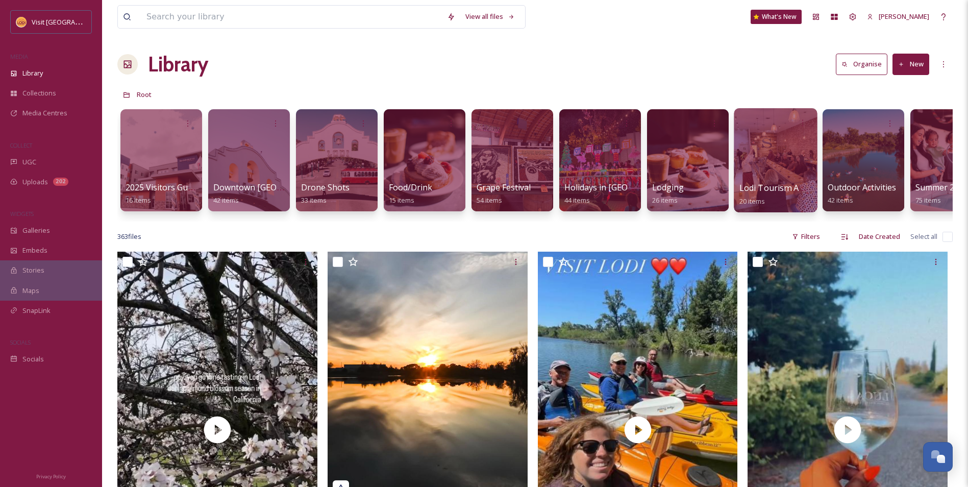
click at [787, 165] on div at bounding box center [775, 160] width 83 height 104
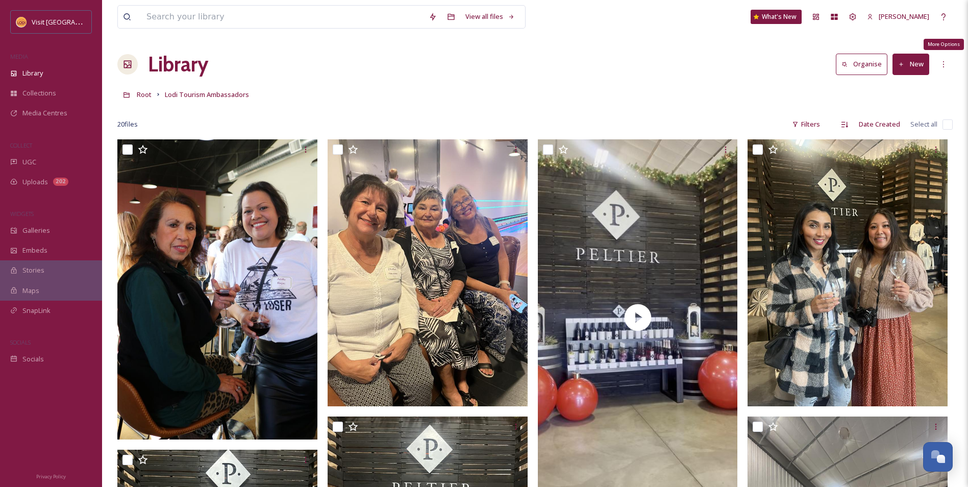
click at [937, 61] on div "More Options" at bounding box center [943, 64] width 18 height 18
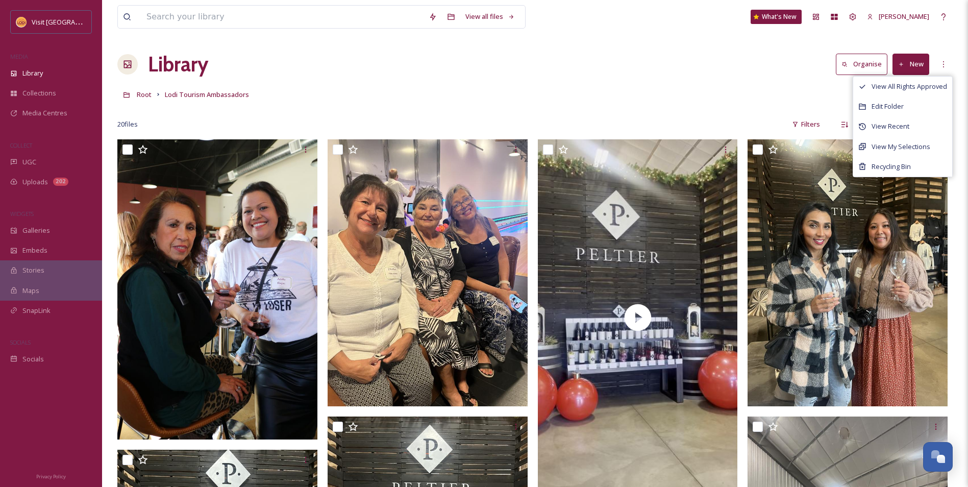
click at [910, 67] on button "New" at bounding box center [910, 64] width 37 height 21
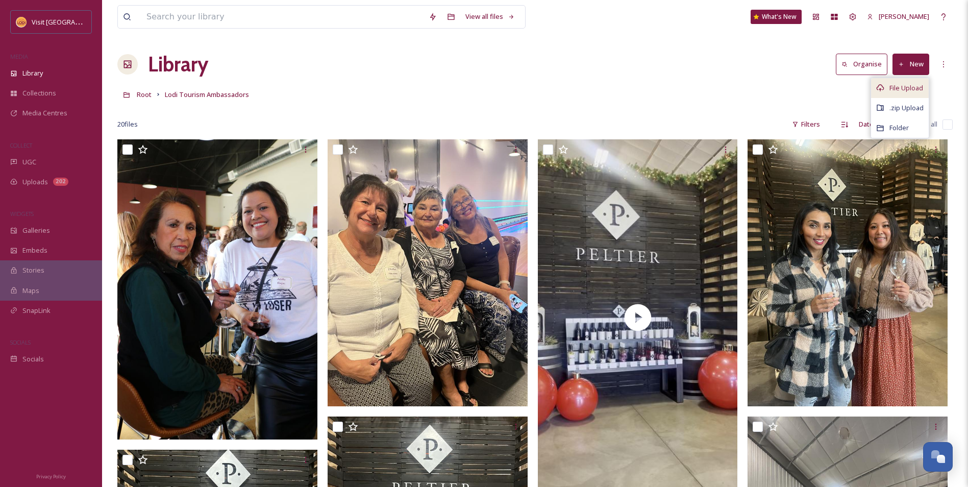
click at [903, 91] on span "File Upload" at bounding box center [906, 88] width 34 height 10
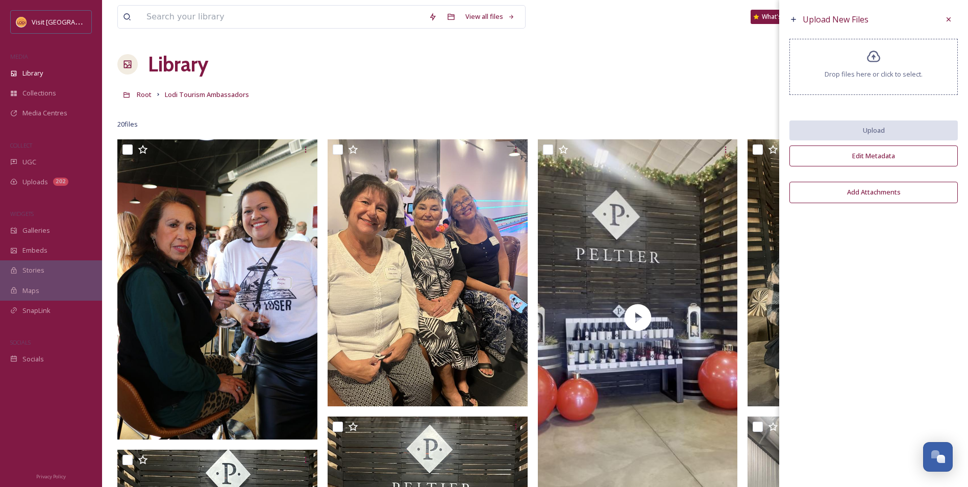
click at [839, 68] on div "Drop files here or click to select." at bounding box center [873, 67] width 168 height 56
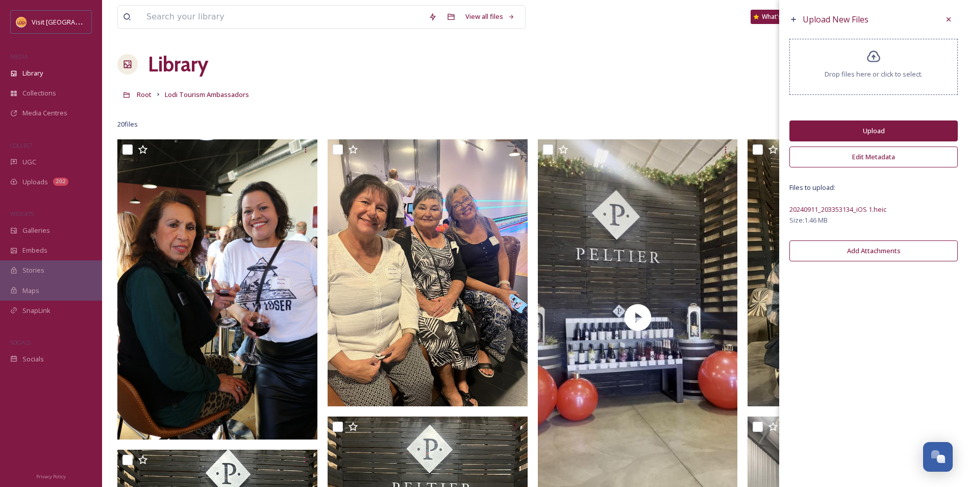
click at [865, 137] on button "Upload" at bounding box center [873, 130] width 168 height 21
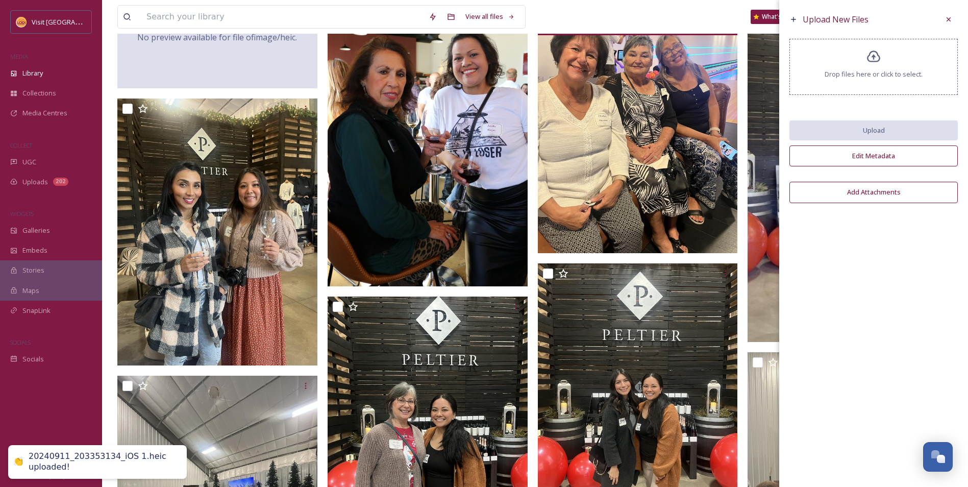
scroll to position [51, 0]
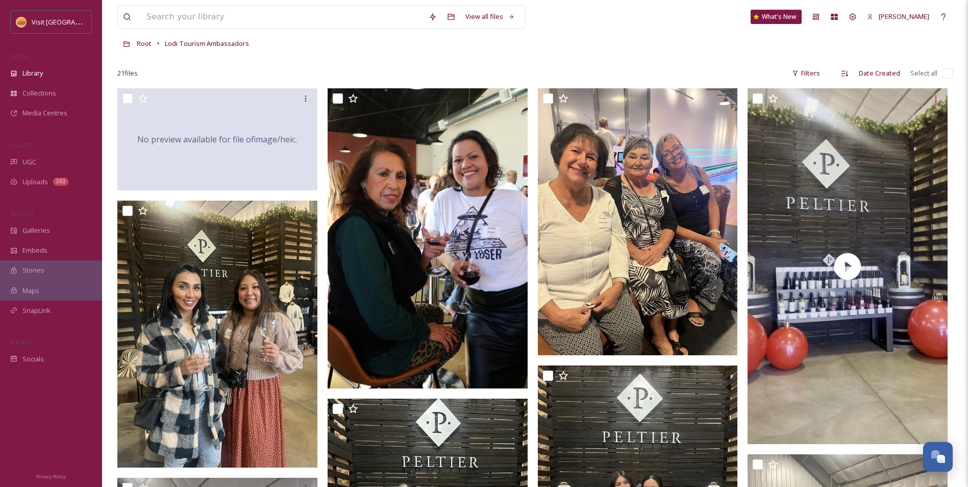
click at [657, 25] on div "View all files What's New Jessica Hasal" at bounding box center [534, 17] width 835 height 34
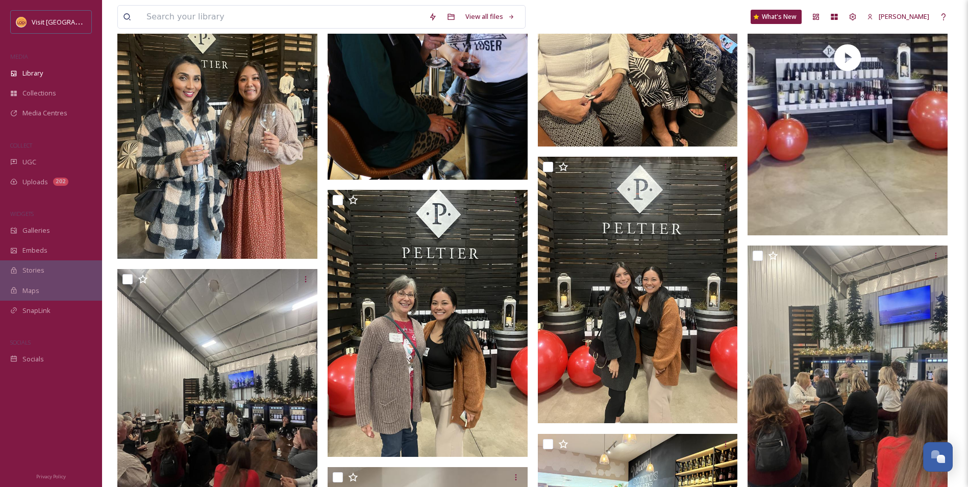
scroll to position [168, 0]
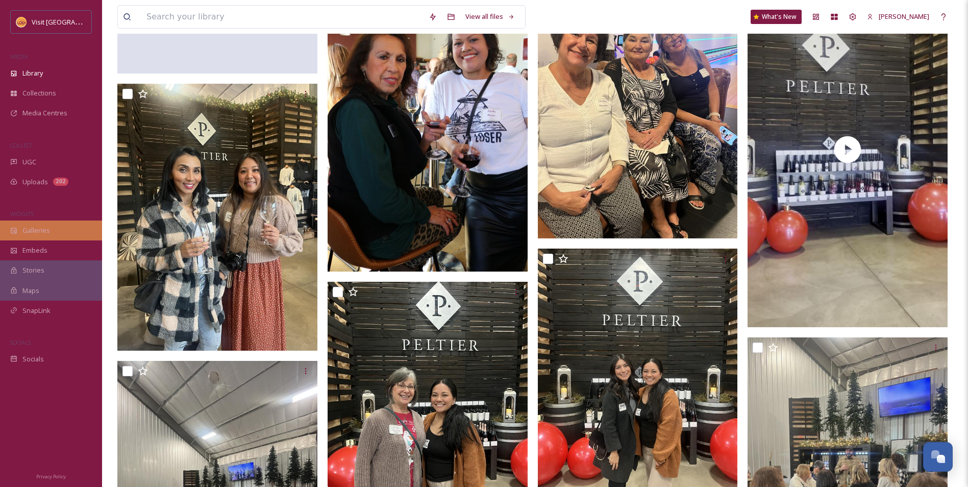
click at [59, 224] on div "Galleries" at bounding box center [51, 230] width 102 height 20
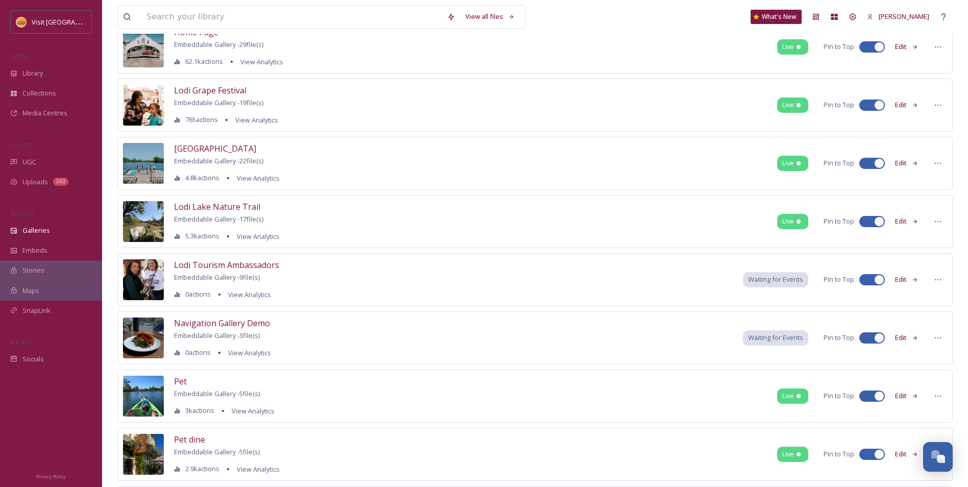
scroll to position [255, 0]
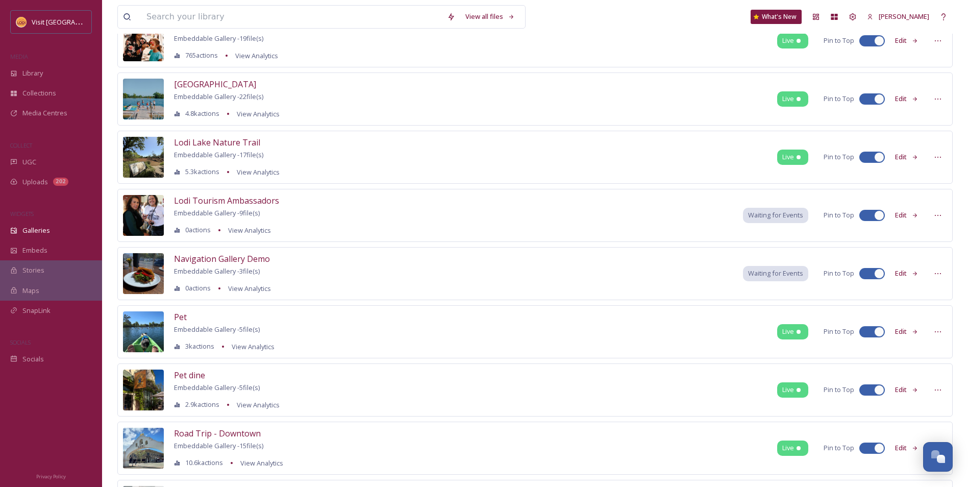
click at [909, 212] on button "Edit" at bounding box center [907, 215] width 34 height 20
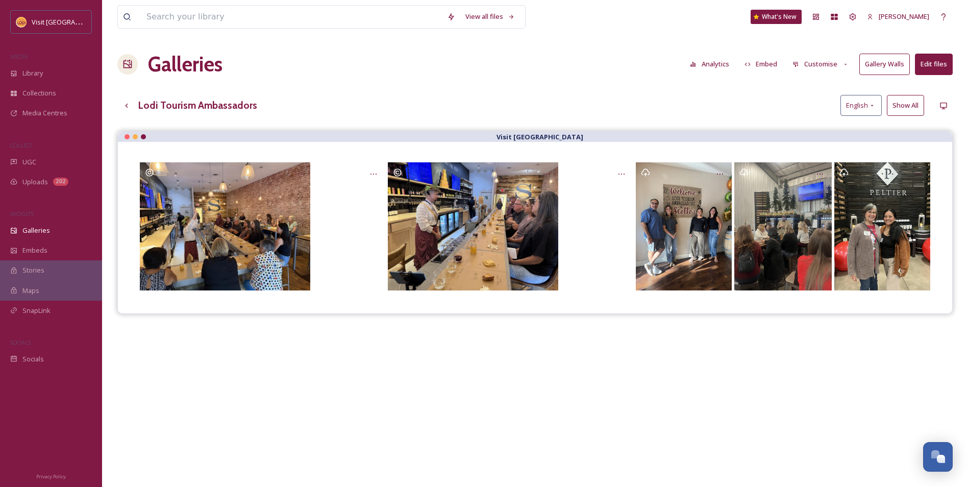
click at [939, 61] on button "Edit files" at bounding box center [934, 64] width 38 height 21
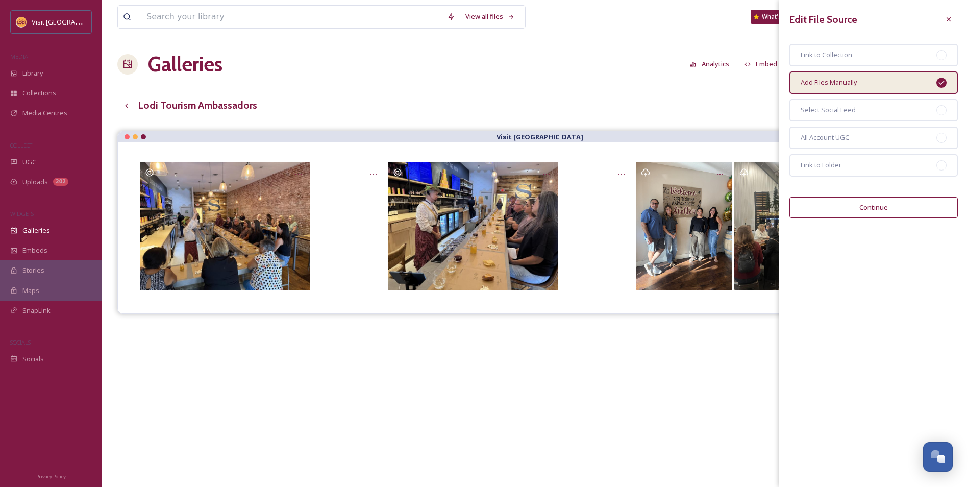
click at [889, 205] on button "Continue" at bounding box center [873, 207] width 168 height 21
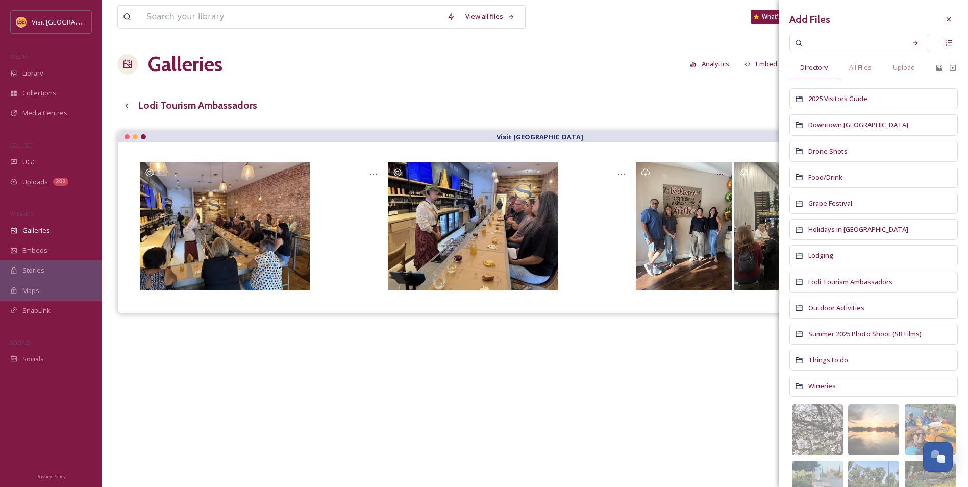
click at [832, 288] on div "Lodi Tourism Ambassadors" at bounding box center [873, 281] width 168 height 21
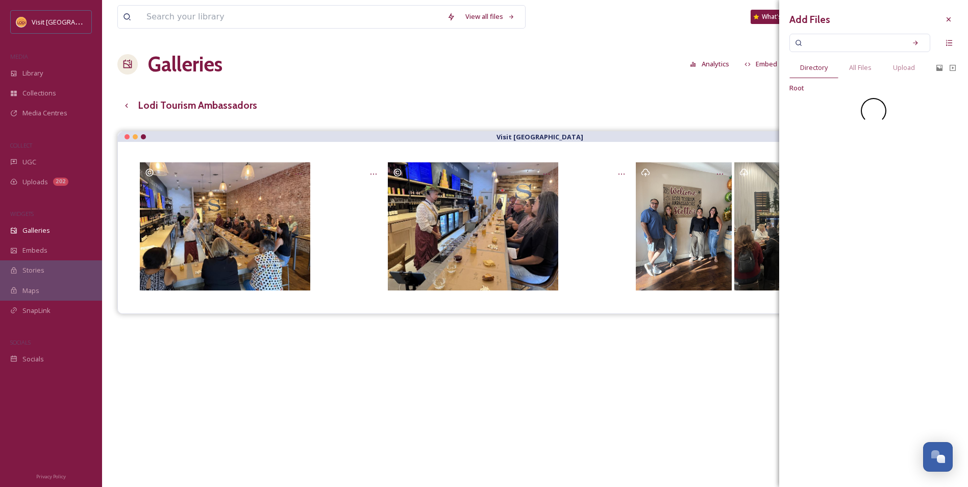
click at [833, 287] on div "Add Files Directory All Files Upload Root" at bounding box center [873, 243] width 189 height 487
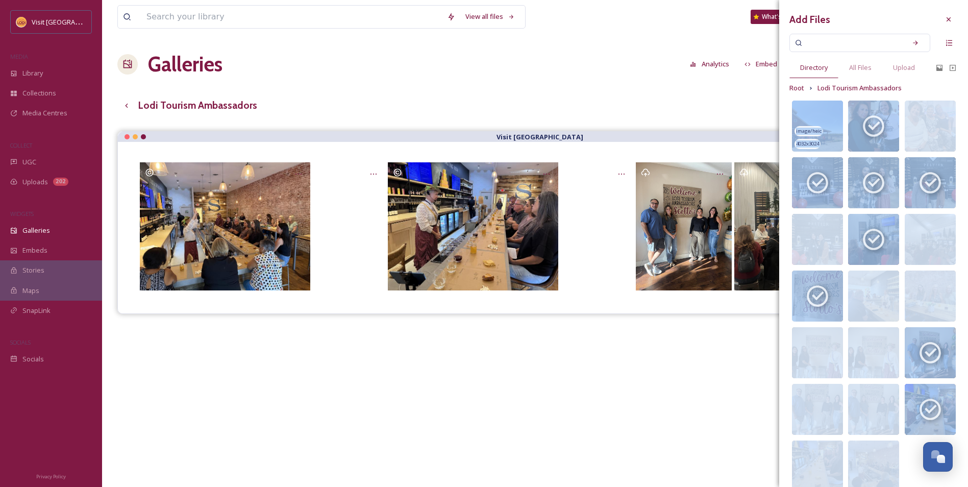
click at [826, 115] on img at bounding box center [817, 126] width 51 height 51
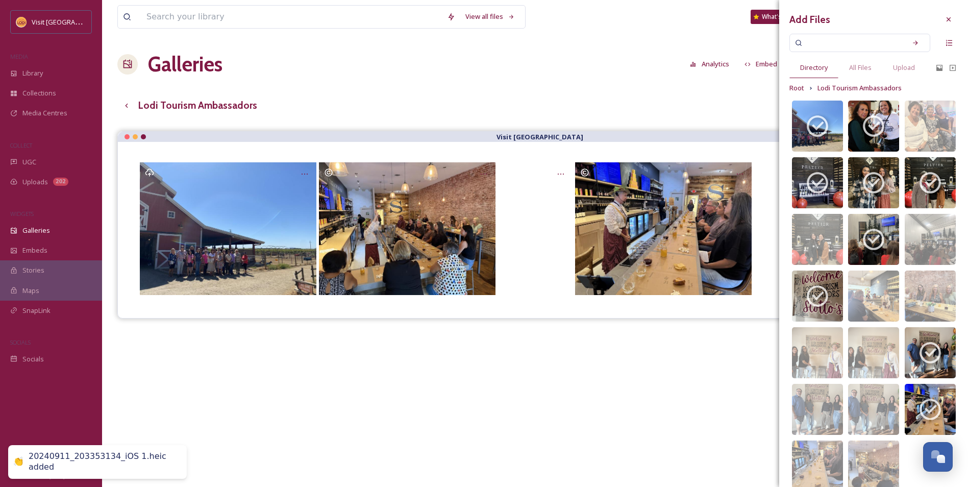
click at [543, 70] on div "Galleries Analytics Embed Customise Gallery Walls Edit files" at bounding box center [534, 64] width 835 height 31
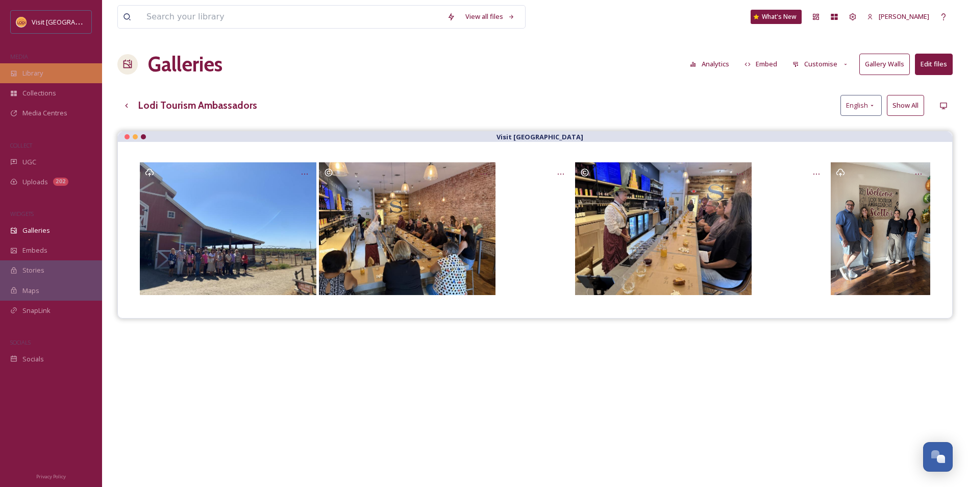
click at [51, 75] on div "Library" at bounding box center [51, 73] width 102 height 20
